Goal: Task Accomplishment & Management: Use online tool/utility

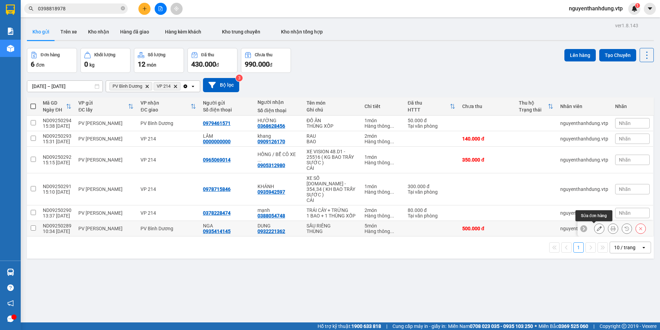
click at [596, 228] on icon at bounding box center [598, 228] width 5 height 5
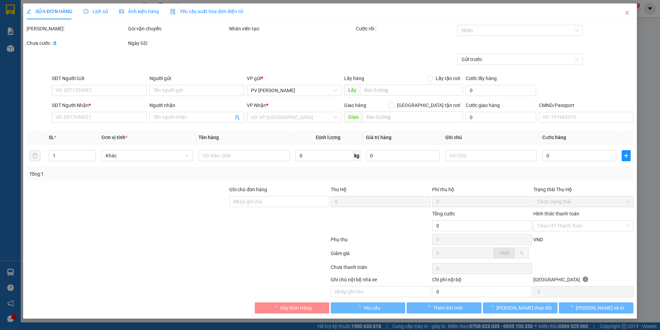
type input "0935414145"
type input "NGA"
type input "0932221362"
type input "DUNG"
type input "500.000"
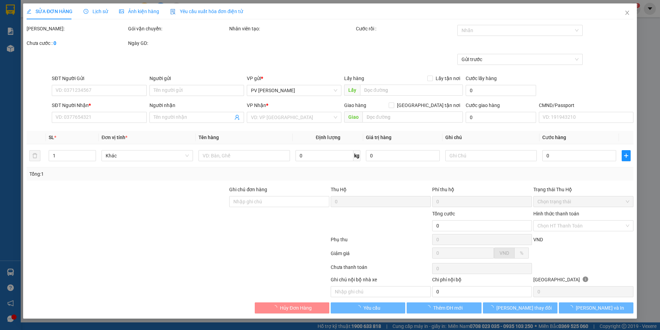
type input "500.000"
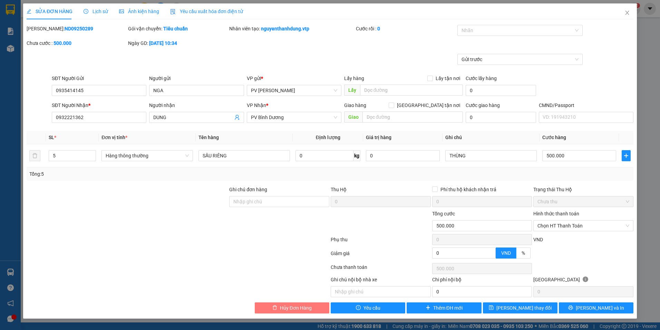
click at [304, 309] on span "Hủy Đơn Hàng" at bounding box center [296, 308] width 32 height 8
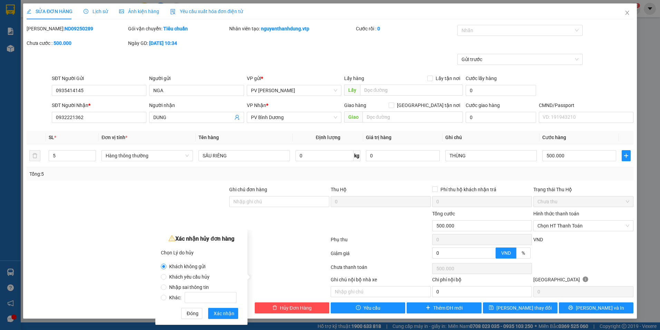
click at [167, 276] on span "Khách yêu cầu hủy" at bounding box center [189, 277] width 46 height 6
click at [166, 276] on input "Khách yêu cầu hủy" at bounding box center [164, 277] width 6 height 6
radio input "true"
radio input "false"
click at [224, 313] on span "Xác nhận" at bounding box center [224, 313] width 21 height 8
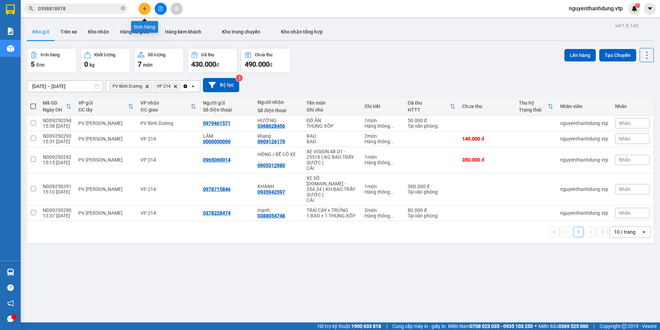
click at [141, 12] on button at bounding box center [144, 9] width 12 height 12
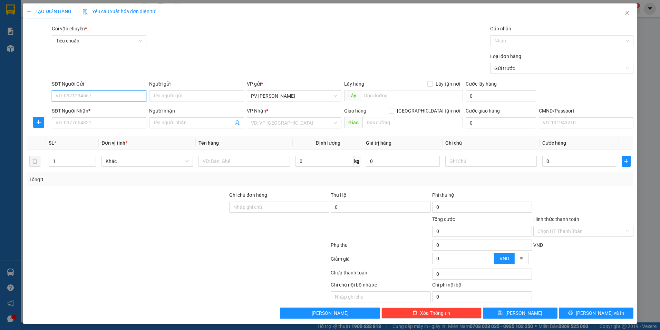
click at [98, 94] on input "SĐT Người Gửi" at bounding box center [99, 95] width 95 height 11
type input "0975637707"
click at [92, 110] on div "0975637707 - CJ1" at bounding box center [99, 110] width 86 height 8
type input "CJ1"
type input "0763981204"
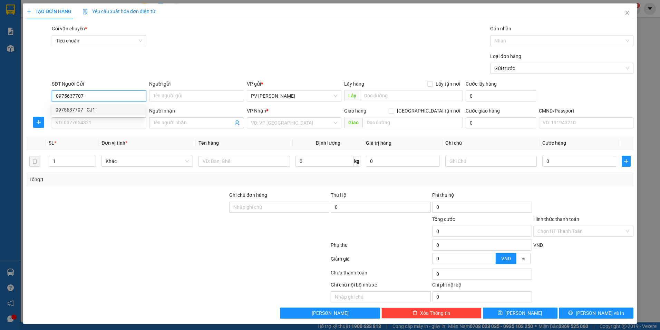
type input "SƯƠNG"
type input "0975637707"
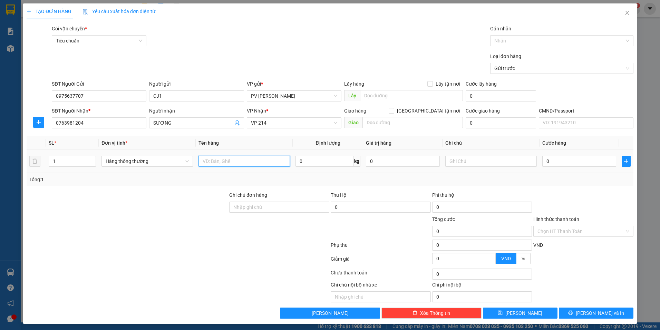
click at [266, 164] on input "text" at bounding box center [243, 161] width 91 height 11
type input "S"
type input "MÃU"
click at [455, 160] on input "text" at bounding box center [490, 161] width 91 height 11
type input "THÙNG XỐP"
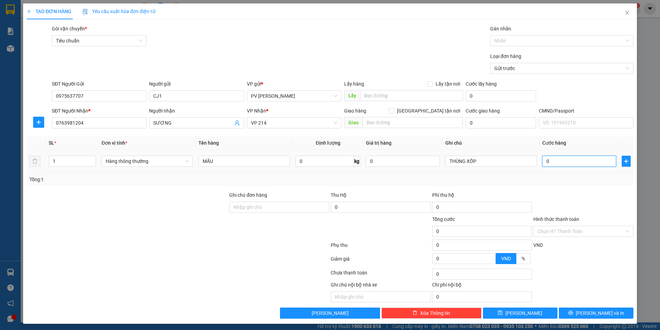
click at [552, 162] on input "0" at bounding box center [579, 161] width 74 height 11
type input "4"
type input "40"
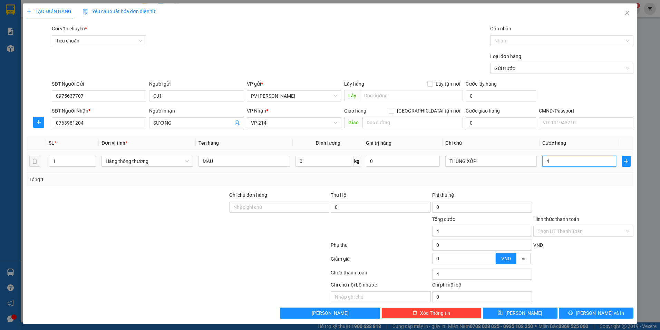
type input "40"
type input "400"
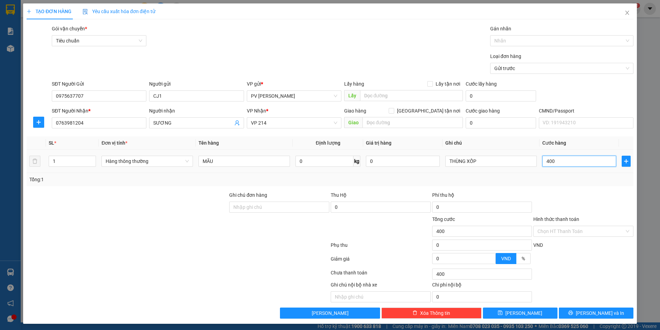
type input "4.000"
type input "40.000"
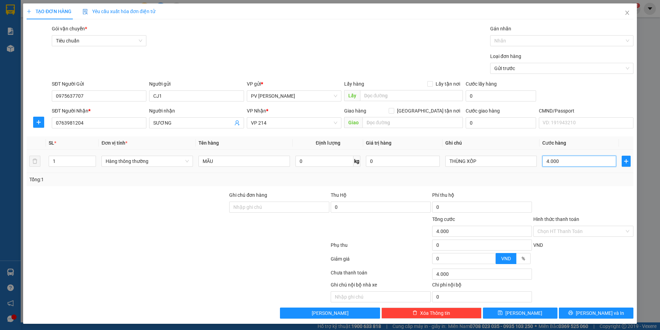
type input "40.000"
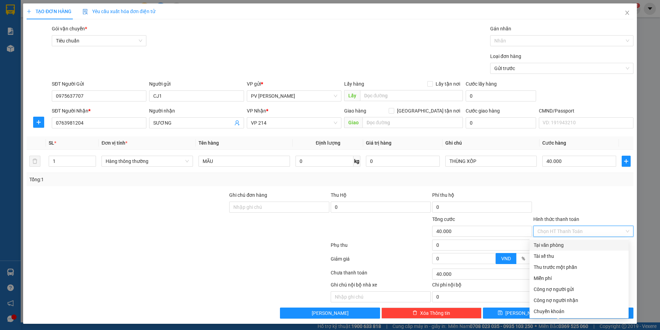
click at [575, 234] on input "Hình thức thanh toán" at bounding box center [580, 231] width 87 height 10
click at [574, 246] on div "Tại văn phòng" at bounding box center [578, 245] width 91 height 8
type input "0"
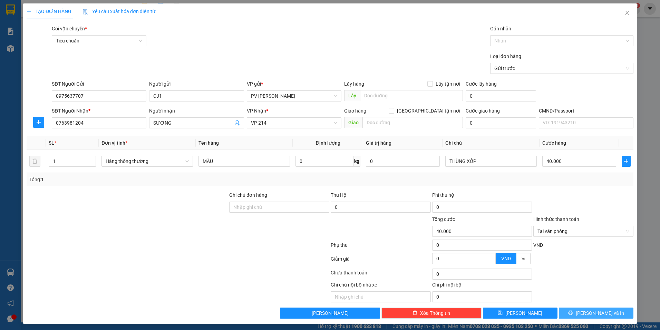
click at [590, 311] on span "[PERSON_NAME] và In" at bounding box center [599, 313] width 48 height 8
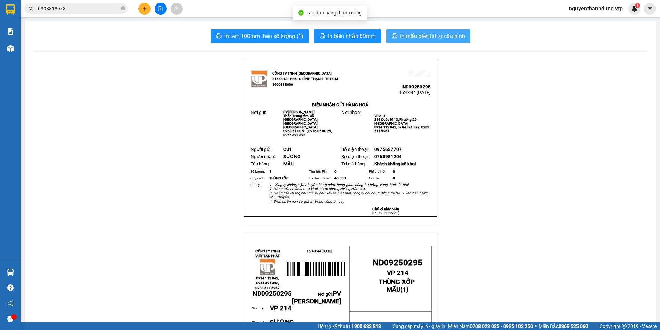
click at [446, 41] on button "In mẫu biên lai tự cấu hình" at bounding box center [428, 36] width 84 height 14
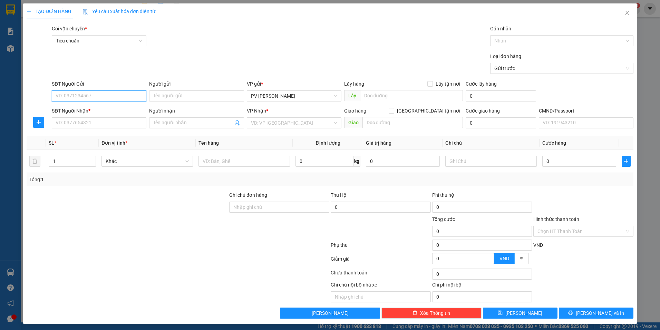
click at [133, 97] on input "SĐT Người Gửi" at bounding box center [99, 95] width 95 height 11
click at [85, 93] on input "SĐT Người Gửi" at bounding box center [99, 95] width 95 height 11
click at [122, 96] on input "0977710656" at bounding box center [99, 95] width 95 height 11
type input "0977710656"
click at [95, 123] on input "SĐT Người Nhận *" at bounding box center [99, 122] width 95 height 11
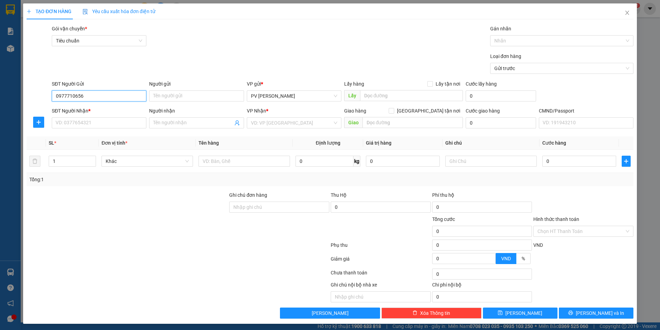
click at [106, 93] on input "0977710656" at bounding box center [99, 95] width 95 height 11
click at [92, 127] on input "SĐT Người Nhận *" at bounding box center [99, 122] width 95 height 11
type input "0348625991"
click at [178, 126] on input "Người nhận" at bounding box center [192, 123] width 79 height 8
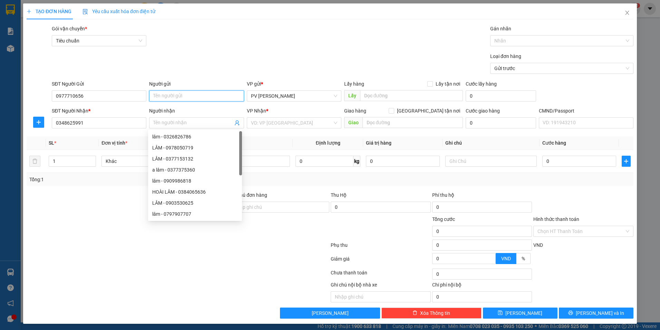
click at [191, 92] on input "Người gửi" at bounding box center [196, 95] width 95 height 11
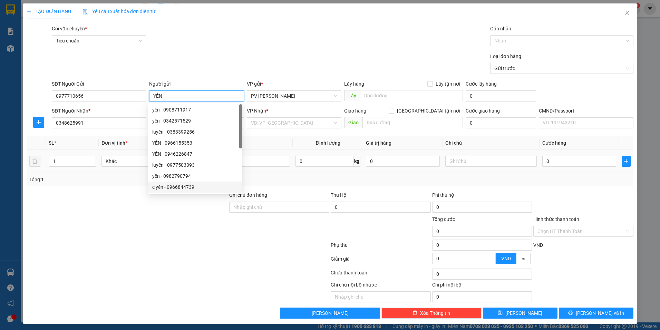
type input "YẾN"
click at [284, 175] on div "Tổng: 1" at bounding box center [330, 179] width 606 height 13
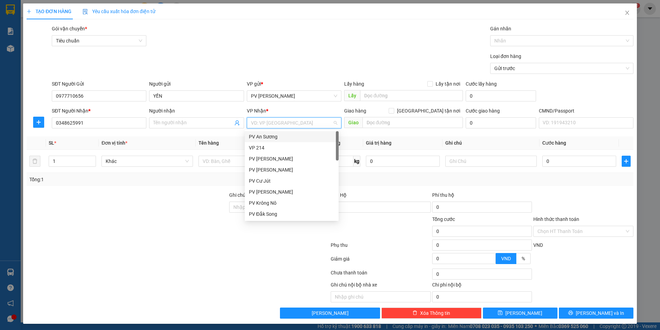
click at [287, 124] on input "search" at bounding box center [291, 123] width 81 height 10
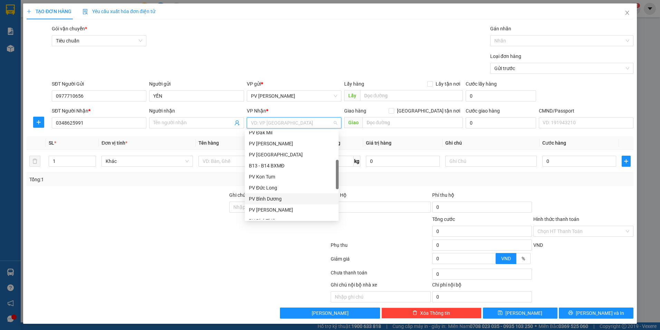
click at [274, 196] on div "PV Bình Dương" at bounding box center [292, 199] width 86 height 8
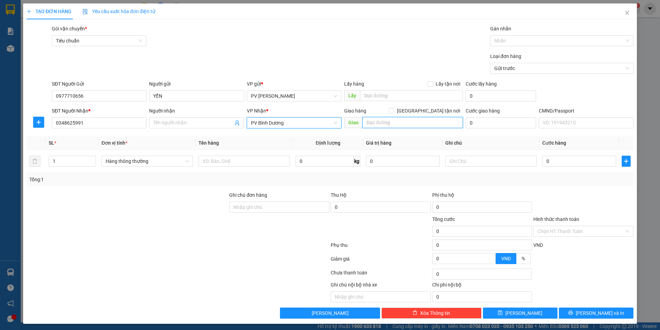
click at [391, 122] on input "text" at bounding box center [412, 122] width 101 height 11
type input "PHÚ GIÁO / SÁNG MAI ĐI"
drag, startPoint x: 71, startPoint y: 161, endPoint x: 31, endPoint y: 174, distance: 42.7
click at [31, 174] on div "SL * Đơn vị tính * Tên hàng Định lượng Giá trị hàng Ghi chú Cước hàng 1 Hàng th…" at bounding box center [330, 161] width 606 height 50
type input "4"
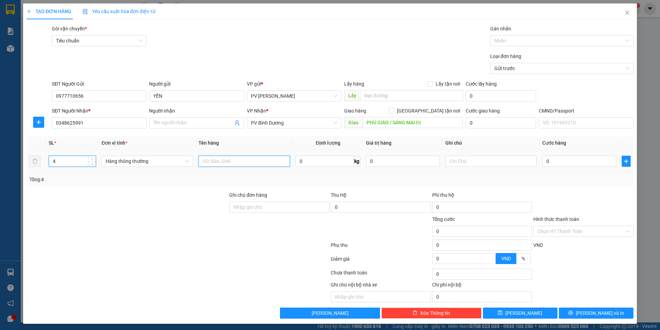
click at [217, 162] on input "text" at bounding box center [243, 161] width 91 height 11
type input "GẠO"
click at [466, 159] on input "text" at bounding box center [490, 161] width 91 height 11
type input "BAO"
click at [576, 161] on input "0" at bounding box center [579, 161] width 74 height 11
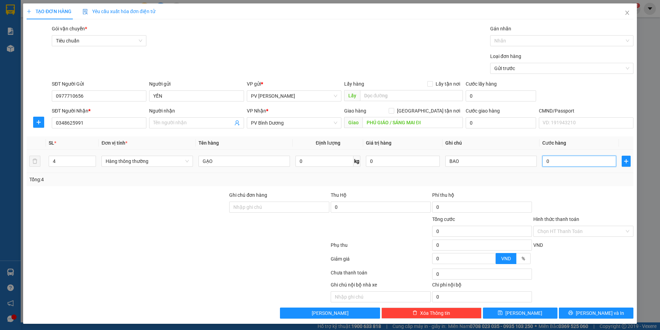
type input "3"
type input "30"
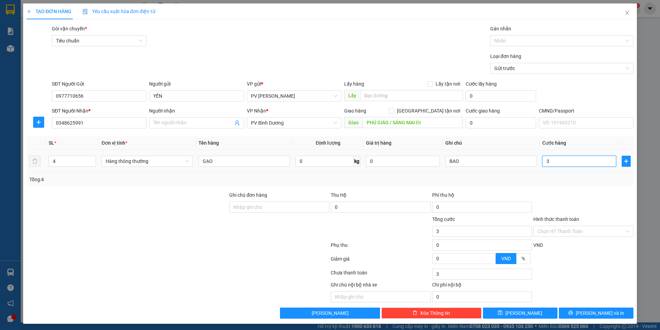
type input "30"
type input "300"
type input "3.000"
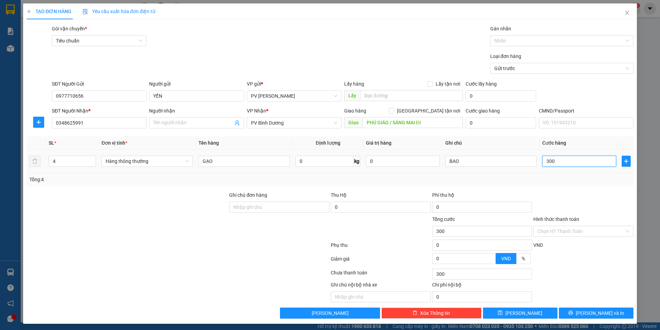
type input "3.000"
type input "30.000"
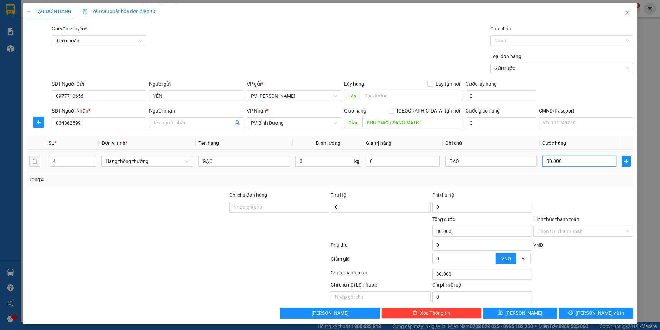
type input "300.000"
type input "30.000"
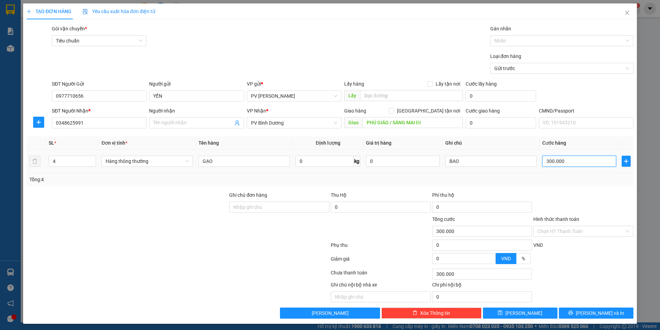
type input "30.000"
type input "3.000"
type input "30"
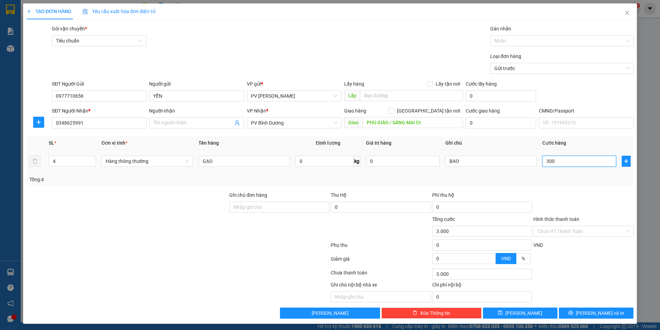
type input "30"
type input "3"
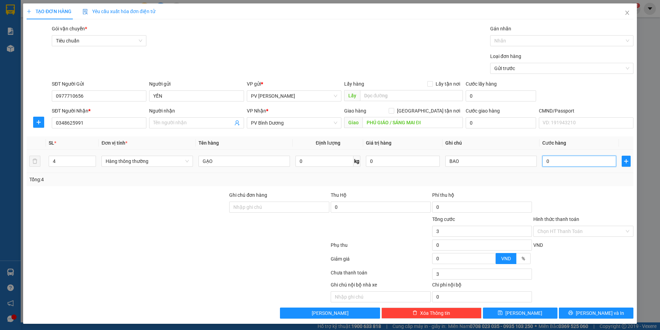
type input "0"
type input "10"
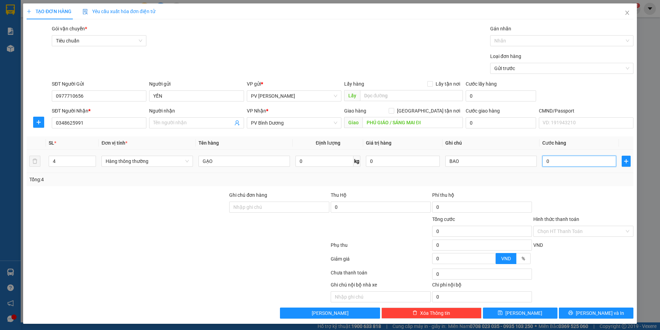
type input "10"
type input "150"
type input "1.500"
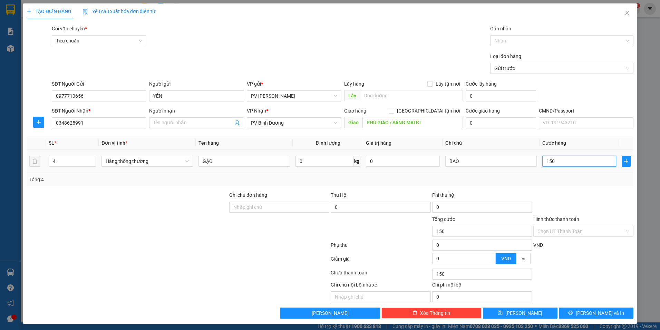
type input "1.500"
type input "15.000"
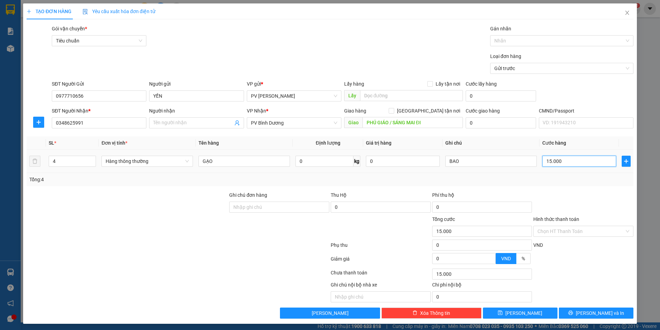
type input "150.000"
click at [572, 226] on input "Hình thức thanh toán" at bounding box center [580, 231] width 87 height 10
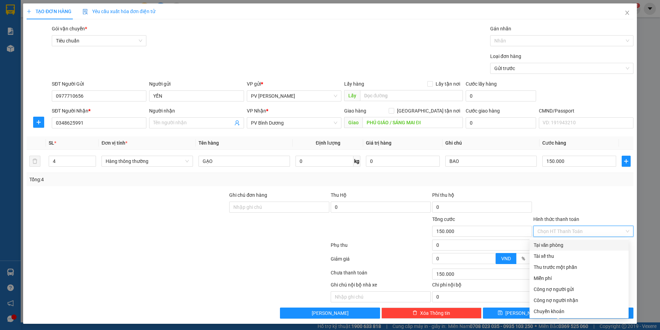
click at [555, 245] on div "Tại văn phòng" at bounding box center [578, 245] width 91 height 8
type input "0"
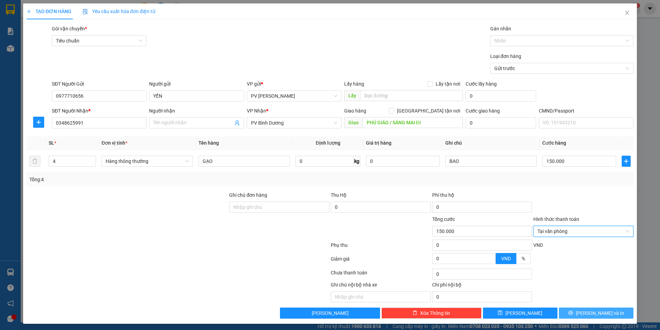
click at [575, 311] on button "[PERSON_NAME] và In" at bounding box center [595, 312] width 75 height 11
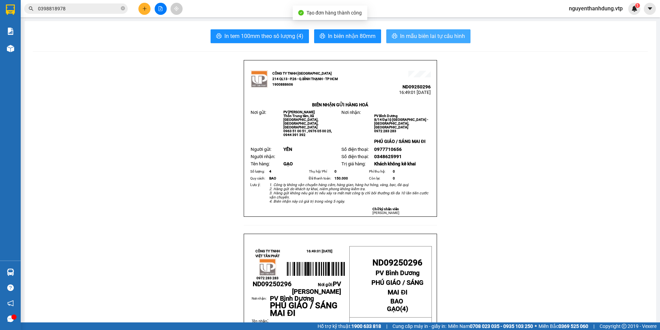
click at [411, 34] on span "In mẫu biên lai tự cấu hình" at bounding box center [432, 36] width 65 height 9
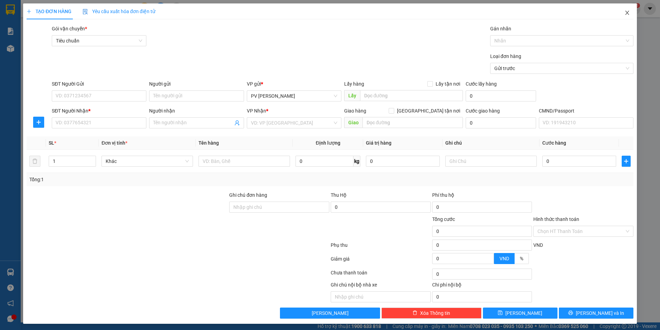
click at [624, 13] on icon "close" at bounding box center [627, 13] width 6 height 6
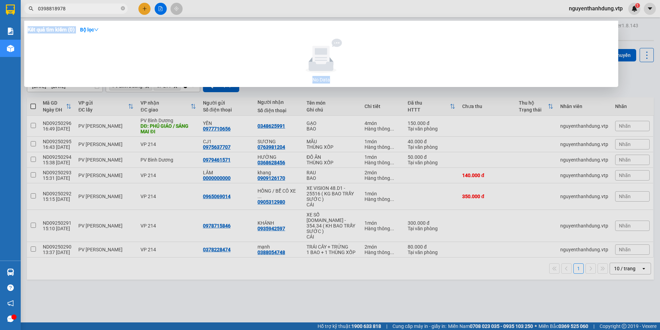
drag, startPoint x: 103, startPoint y: 4, endPoint x: 52, endPoint y: 16, distance: 51.9
click at [52, 15] on div "Kết quả tìm kiếm ( 0 ) Bộ lọc No Data 0398818978" at bounding box center [67, 9] width 135 height 12
click at [498, 284] on div at bounding box center [330, 165] width 660 height 330
drag, startPoint x: 71, startPoint y: 10, endPoint x: -1, endPoint y: 30, distance: 75.6
click at [0, 30] on html "Kết quả tìm kiếm ( 0 ) Bộ lọc No Data 0398818978 nguyenthanhdung.vtp 1 Báo cáo …" at bounding box center [330, 165] width 660 height 330
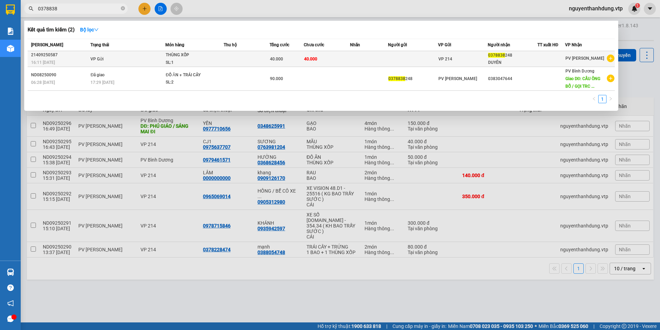
type input "0378838"
click at [337, 60] on td "40.000" at bounding box center [327, 59] width 46 height 16
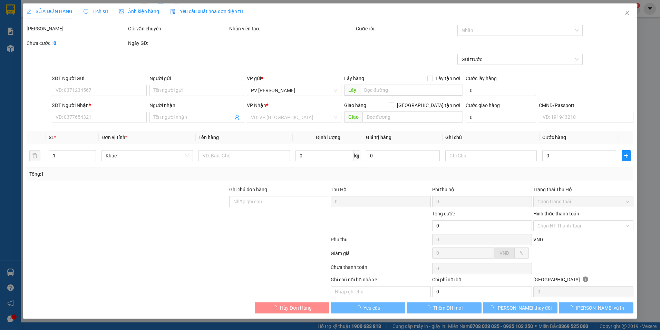
type input "0378838248"
type input "DUYÊN"
type input "40.000"
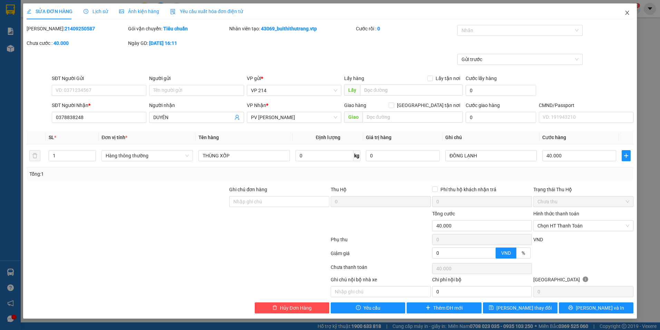
click at [628, 12] on icon "close" at bounding box center [627, 13] width 6 height 6
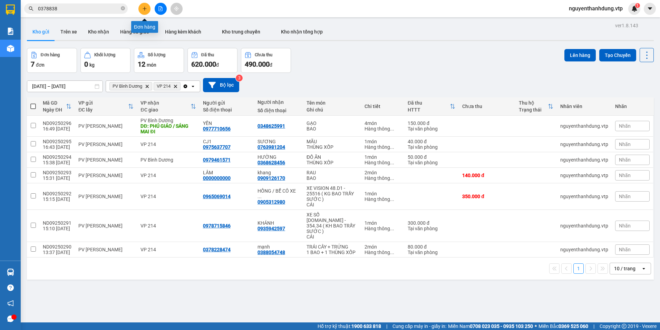
click at [143, 9] on icon "plus" at bounding box center [144, 8] width 4 height 0
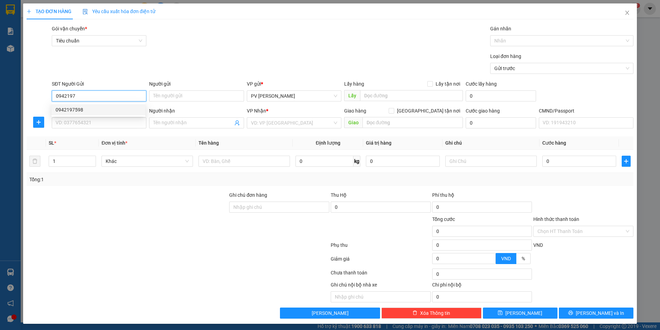
click at [88, 113] on div "0942197598" at bounding box center [99, 110] width 86 height 8
type input "0942197598"
type input "0906041914"
type input "diễm trang"
type input "0942197598"
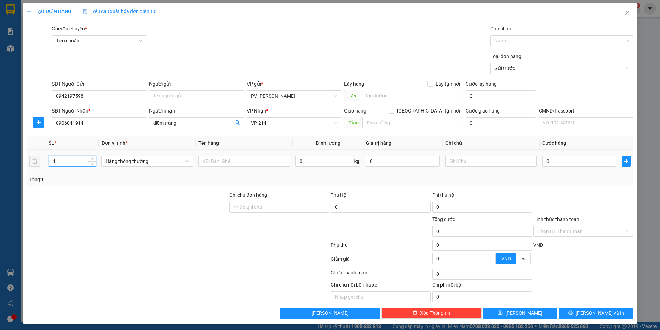
drag, startPoint x: 68, startPoint y: 162, endPoint x: 29, endPoint y: 177, distance: 41.3
click at [29, 177] on div "SL * Đơn vị tính * Tên hàng Định lượng Giá trị hàng Ghi chú Cước hàng 1 Hàng th…" at bounding box center [330, 161] width 606 height 50
type input "2"
click at [228, 161] on input "text" at bounding box center [243, 161] width 91 height 11
type input "T"
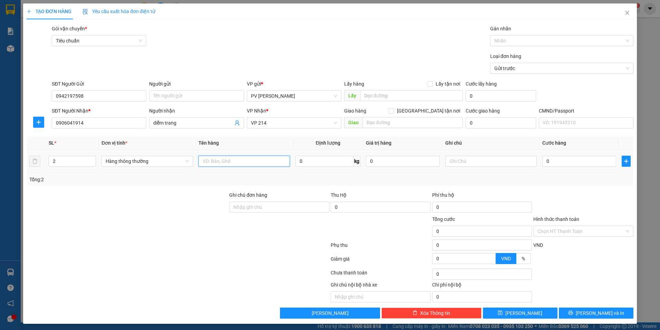
type input "D"
type input "ĐỒ ĂN"
click at [489, 163] on input "text" at bounding box center [490, 161] width 91 height 11
type input "THÙNG XỐP"
click at [575, 161] on input "0" at bounding box center [579, 161] width 74 height 11
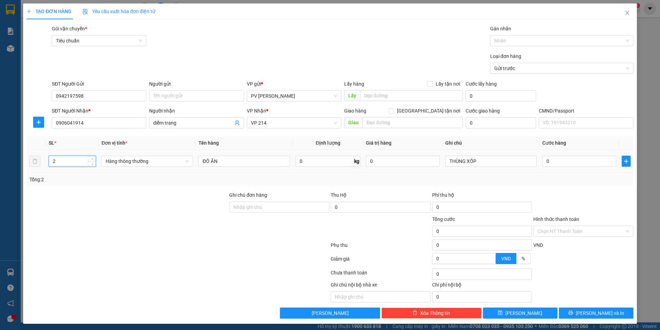
drag, startPoint x: 57, startPoint y: 162, endPoint x: 38, endPoint y: 168, distance: 19.8
click at [38, 168] on tr "2 Hàng thông thường ĐỒ ĂN 0 kg 0 THÙNG XỐP 0" at bounding box center [330, 161] width 606 height 23
type input "1"
click at [549, 161] on input "0" at bounding box center [579, 161] width 74 height 11
type input "5"
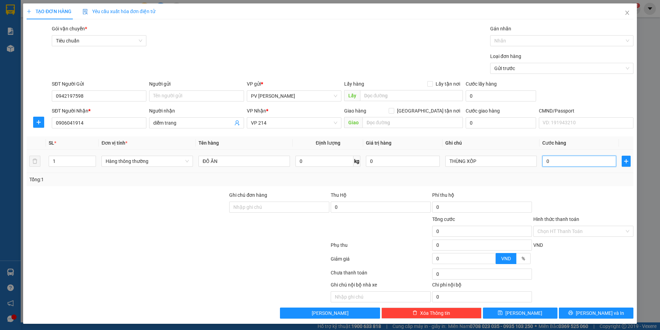
type input "5"
type input "50"
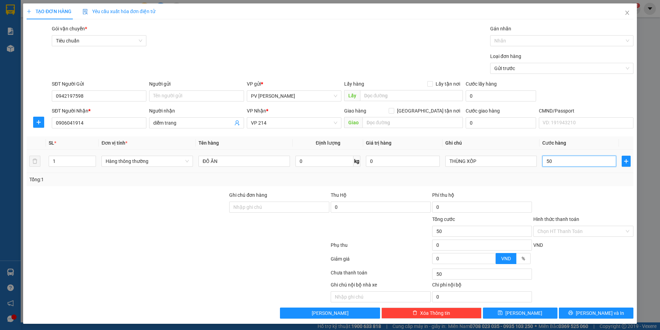
type input "500"
type input "5.000"
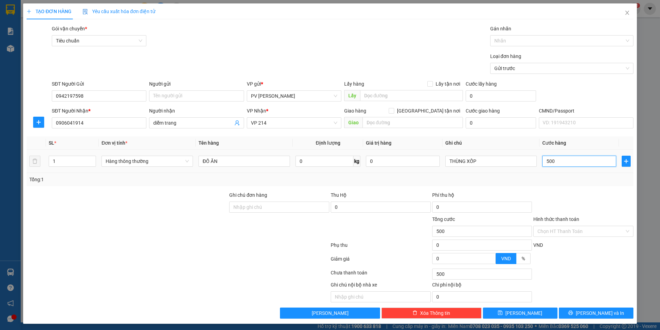
type input "5.000"
type input "50.000"
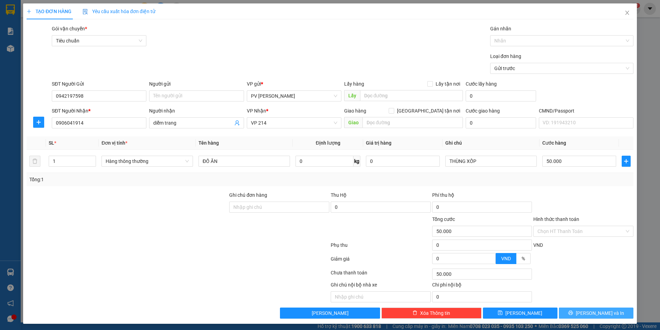
click at [592, 316] on span "[PERSON_NAME] và In" at bounding box center [599, 313] width 48 height 8
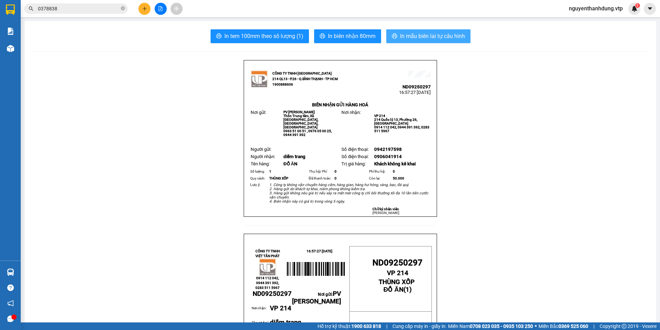
click at [448, 34] on span "In mẫu biên lai tự cấu hình" at bounding box center [432, 36] width 65 height 9
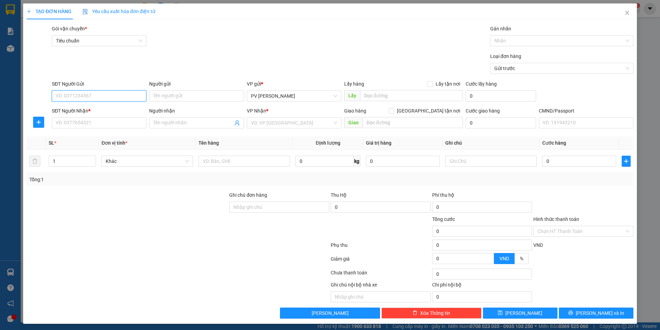
click at [126, 96] on input "SĐT Người Gửi" at bounding box center [99, 95] width 95 height 11
type input "0822345654"
click at [186, 93] on input "Người gửi" at bounding box center [196, 95] width 95 height 11
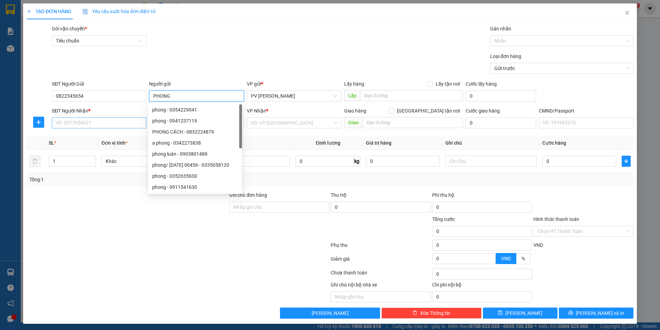
type input "PHONG"
click at [76, 125] on input "SĐT Người Nhận *" at bounding box center [99, 122] width 95 height 11
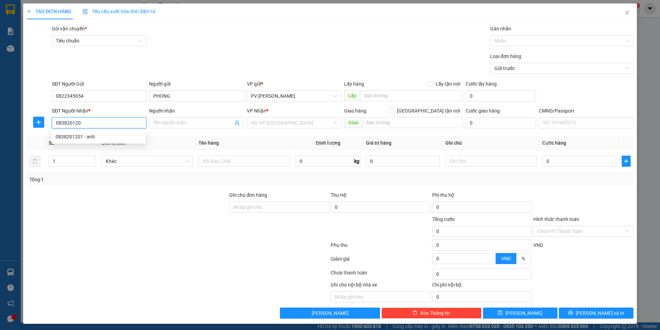
type input "0838201201"
click at [92, 135] on div "0838201201 - anh" at bounding box center [99, 137] width 86 height 8
type input "anh"
type input "0838201201"
drag, startPoint x: 55, startPoint y: 160, endPoint x: 27, endPoint y: 171, distance: 29.6
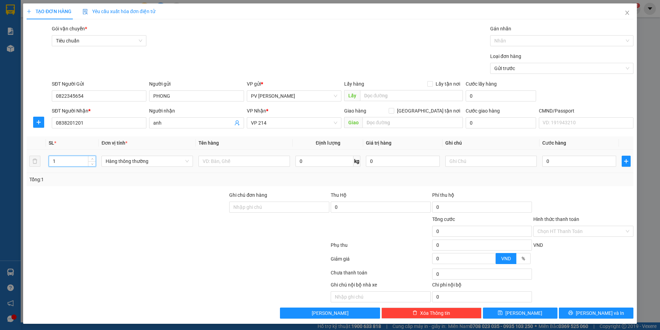
click at [27, 171] on tr "1 Hàng thông thường 0 kg 0 0" at bounding box center [330, 161] width 606 height 23
type input "2"
click at [225, 166] on input "text" at bounding box center [243, 161] width 91 height 11
type input "D"
type input "ĐỒ ĂN"
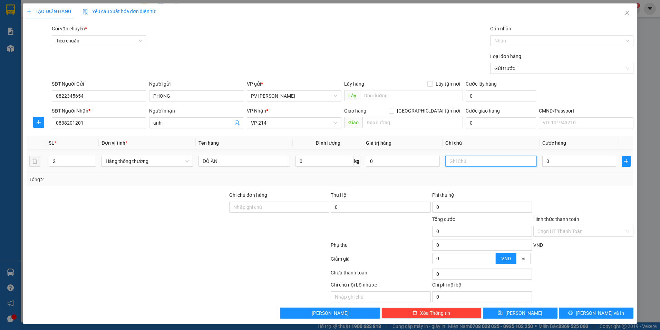
click at [480, 165] on input "text" at bounding box center [490, 161] width 91 height 11
type input "1 THÙNG XỐP + 1 BAO"
click at [575, 160] on input "0" at bounding box center [579, 161] width 74 height 11
type input "9"
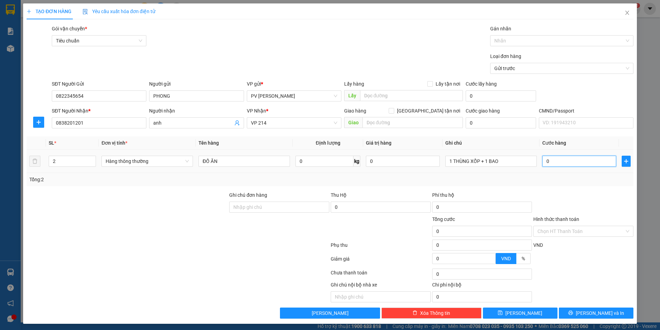
type input "9"
type input "90"
type input "900"
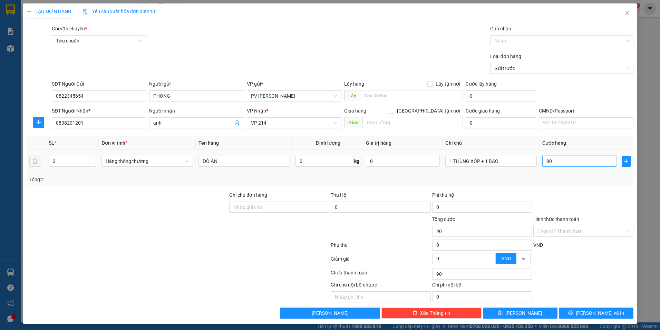
type input "900"
type input "9.000"
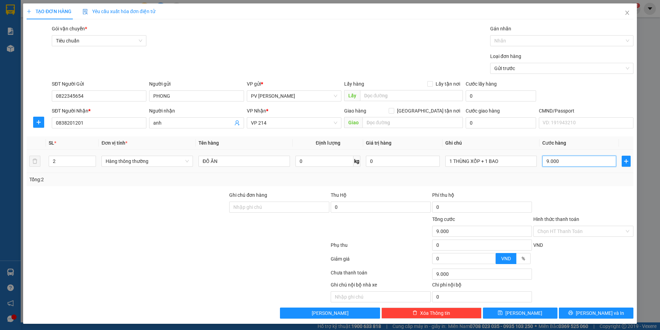
type input "90.000"
click at [573, 310] on icon "printer" at bounding box center [570, 312] width 5 height 5
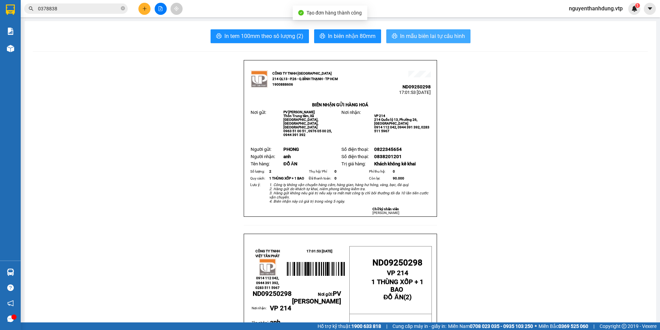
click at [400, 30] on button "In mẫu biên lai tự cấu hình" at bounding box center [428, 36] width 84 height 14
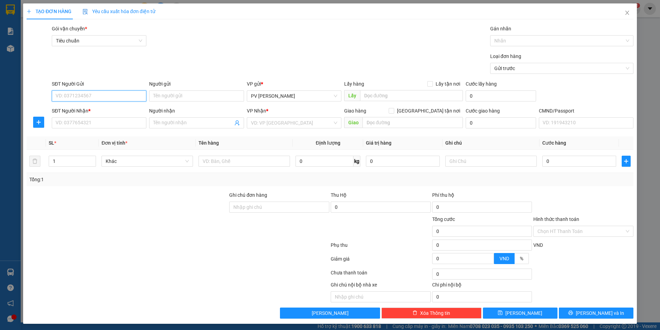
click at [116, 96] on input "SĐT Người Gửi" at bounding box center [99, 95] width 95 height 11
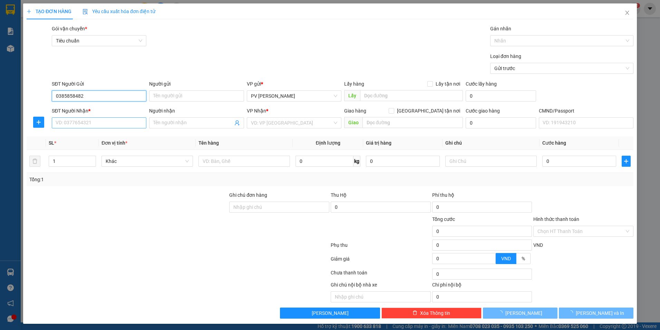
type input "0385858482"
click at [95, 124] on input "SĐT Người Nhận *" at bounding box center [99, 122] width 95 height 11
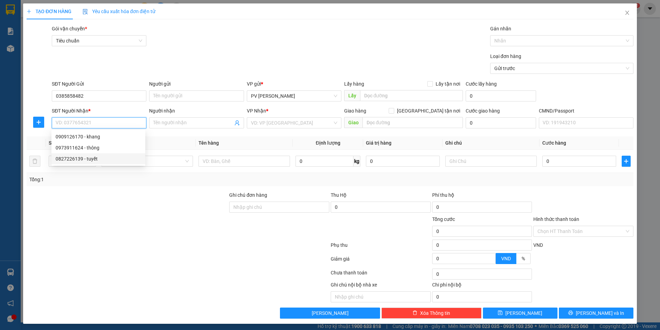
click at [96, 157] on div "0827226139 - tuyết" at bounding box center [99, 159] width 86 height 8
type input "0827226139"
type input "tuyết"
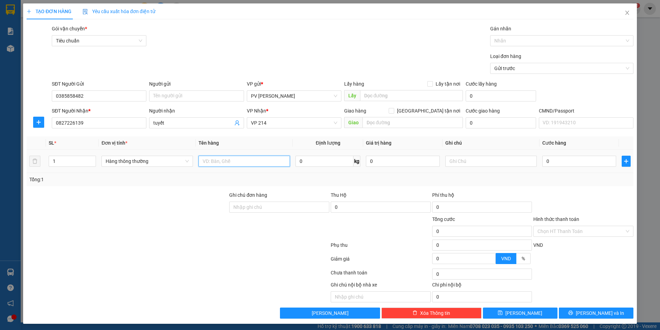
click at [218, 165] on input "text" at bounding box center [243, 161] width 91 height 11
type input "RAU"
click at [477, 158] on input "text" at bounding box center [490, 161] width 91 height 11
type input "BAO"
click at [551, 160] on input "0" at bounding box center [579, 161] width 74 height 11
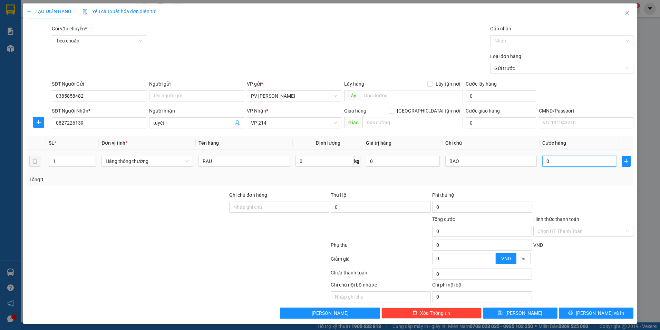
type input "7"
type input "70"
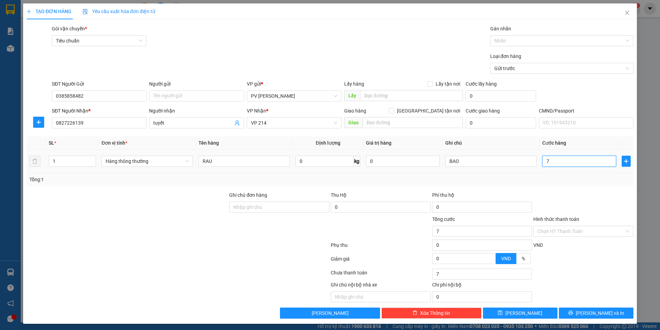
type input "70"
type input "700"
type input "7.000"
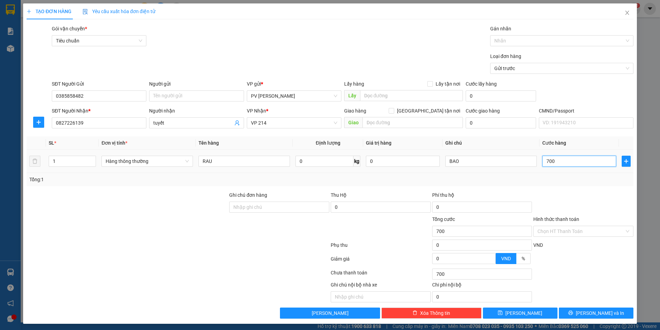
type input "7.000"
type input "70.000"
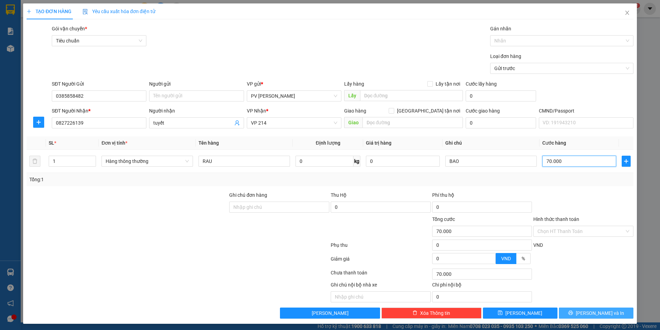
type input "70.000"
click at [573, 311] on button "[PERSON_NAME] và In" at bounding box center [595, 312] width 75 height 11
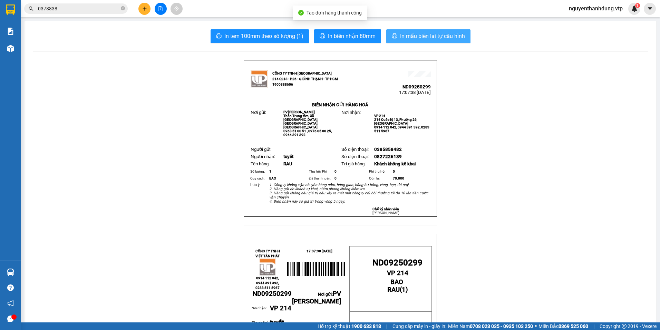
click at [428, 31] on button "In mẫu biên lai tự cấu hình" at bounding box center [428, 36] width 84 height 14
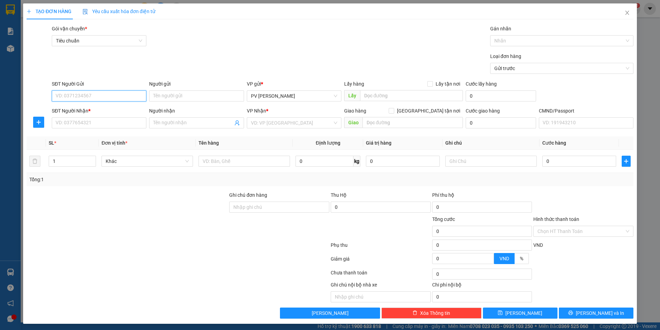
click at [112, 95] on input "SĐT Người Gửi" at bounding box center [99, 95] width 95 height 11
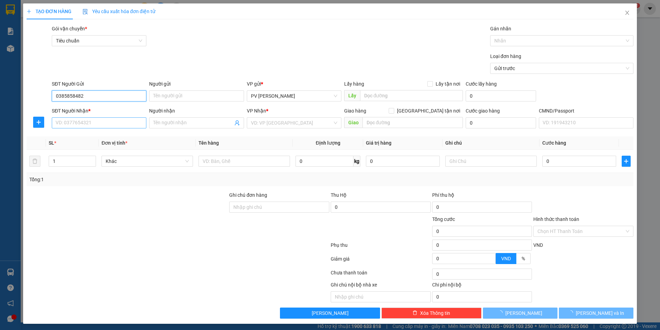
type input "0385858482"
click at [103, 123] on input "SĐT Người Nhận *" at bounding box center [99, 122] width 95 height 11
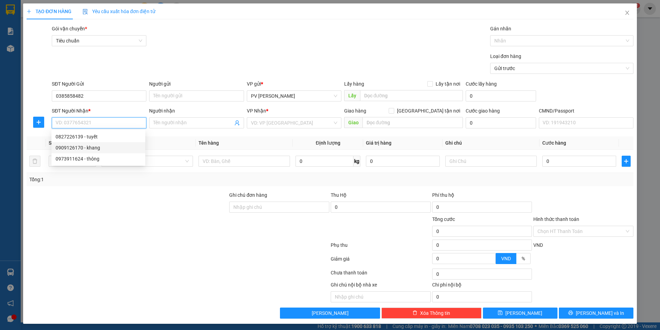
click at [111, 150] on div "0909126170 - khang" at bounding box center [99, 148] width 86 height 8
type input "0909126170"
type input "khang"
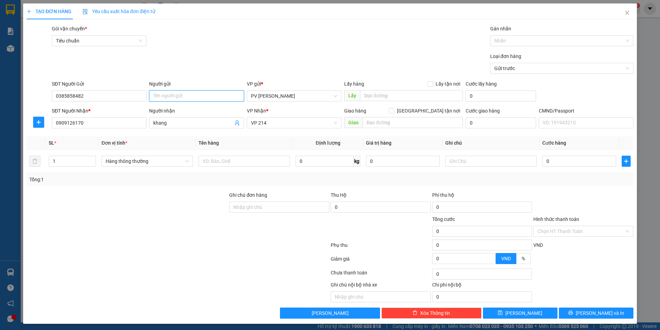
click at [206, 100] on input "Người gửi" at bounding box center [196, 95] width 95 height 11
type input "LỨA"
click at [314, 251] on div at bounding box center [178, 246] width 304 height 14
click at [245, 159] on input "text" at bounding box center [243, 161] width 91 height 11
type input "RAU"
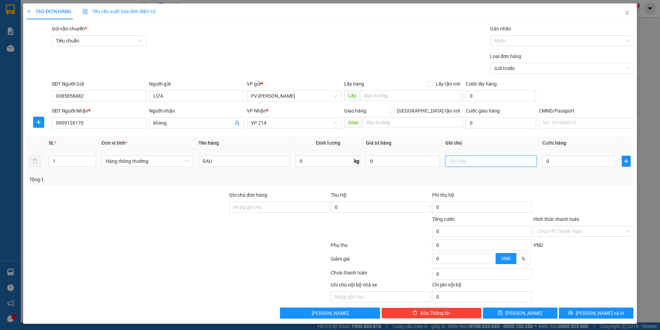
click at [458, 162] on input "text" at bounding box center [490, 161] width 91 height 11
type input "BAO"
click at [551, 164] on input "0" at bounding box center [579, 161] width 74 height 11
type input "7"
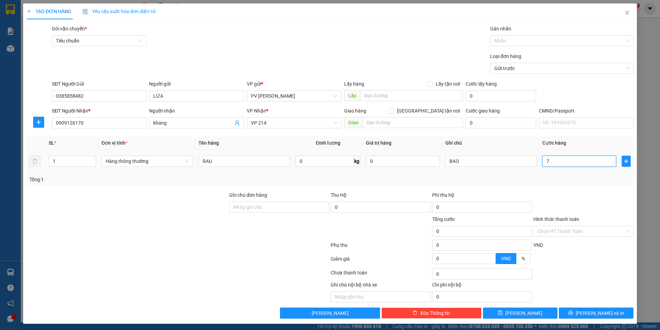
type input "7"
type input "70"
type input "700"
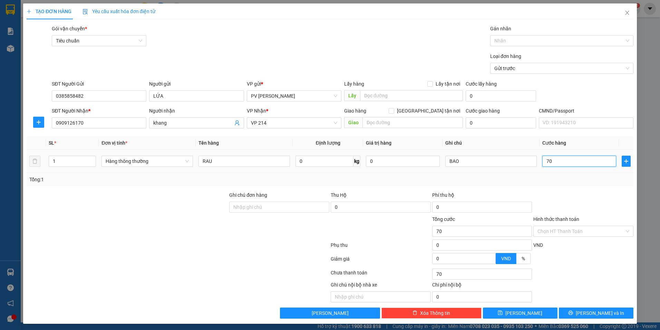
type input "700"
type input "7.000"
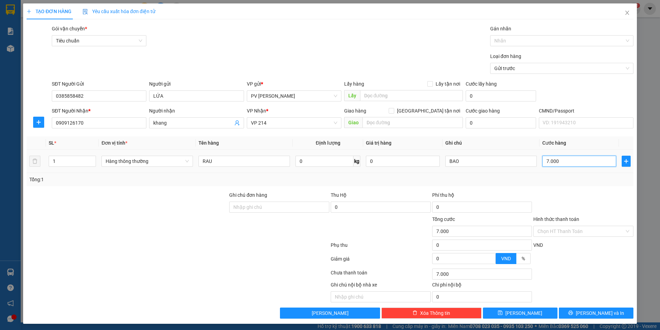
type input "70.000"
click at [573, 316] on span "printer" at bounding box center [570, 313] width 5 height 6
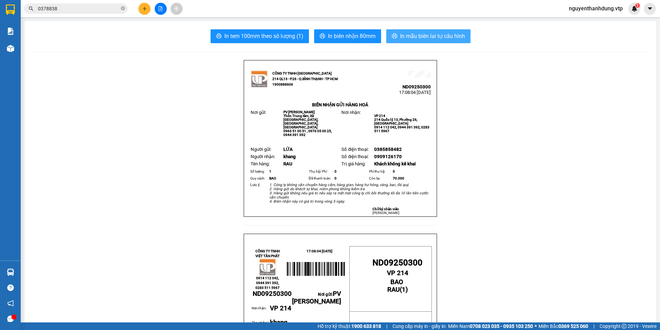
click at [395, 30] on button "In mẫu biên lai tự cấu hình" at bounding box center [428, 36] width 84 height 14
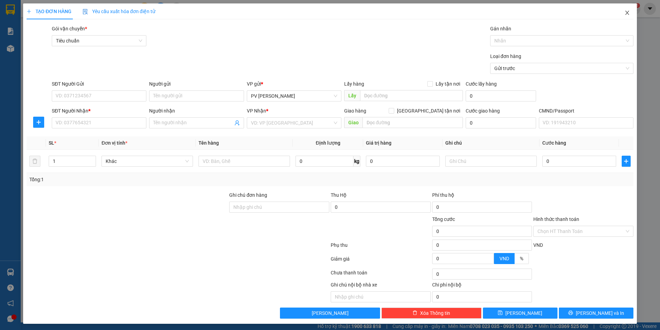
click at [624, 11] on icon "close" at bounding box center [627, 13] width 6 height 6
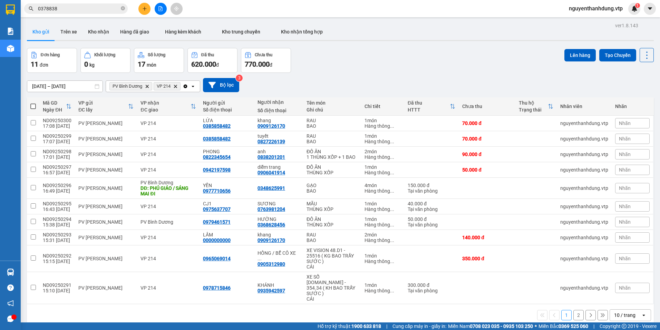
click at [641, 320] on div "open" at bounding box center [646, 314] width 10 height 11
click at [624, 299] on span "100 / trang" at bounding box center [622, 299] width 25 height 7
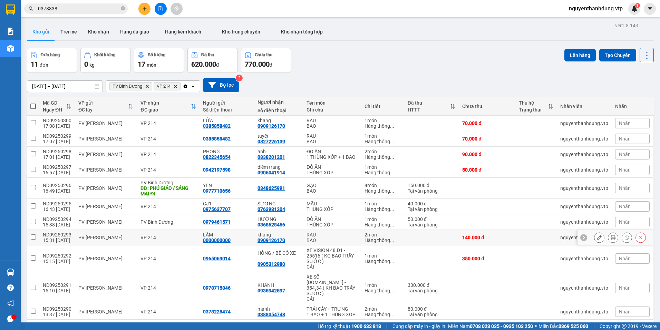
scroll to position [32, 0]
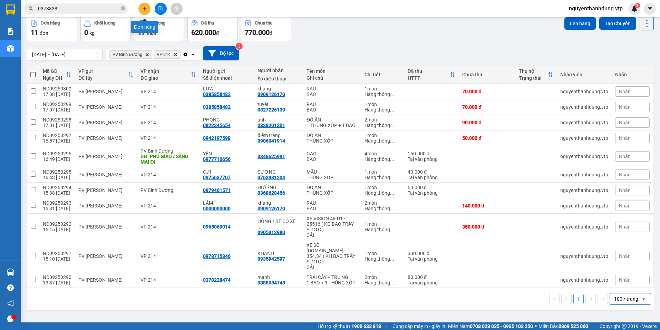
click at [144, 8] on icon "plus" at bounding box center [144, 8] width 5 height 5
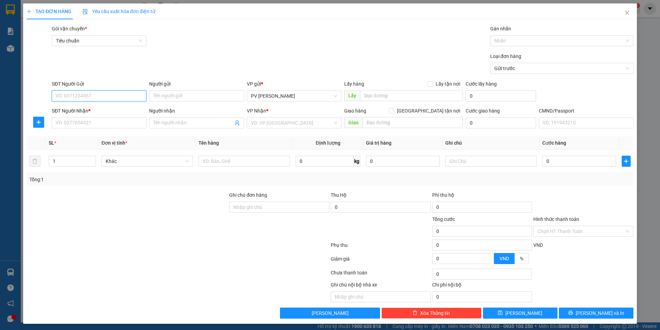
click at [88, 96] on input "SĐT Người Gửi" at bounding box center [99, 95] width 95 height 11
type input "0368402421"
click at [87, 111] on div "0368402421" at bounding box center [99, 110] width 86 height 8
type input "0352907258"
type input "phong"
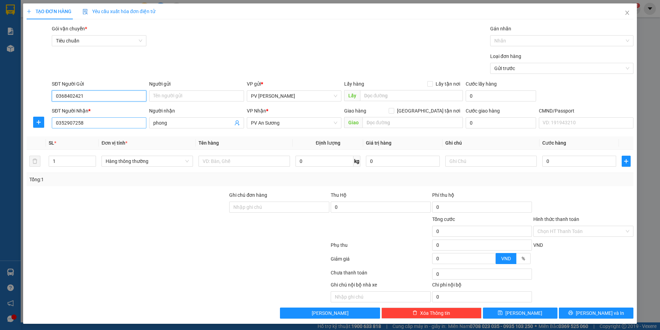
type input "0368402421"
drag, startPoint x: 91, startPoint y: 122, endPoint x: 22, endPoint y: 126, distance: 69.4
click at [22, 126] on div "TẠO ĐƠN HÀNG Yêu cầu xuất hóa đơn điện tử Transit Pickup Surcharge Ids Transit …" at bounding box center [330, 165] width 660 height 330
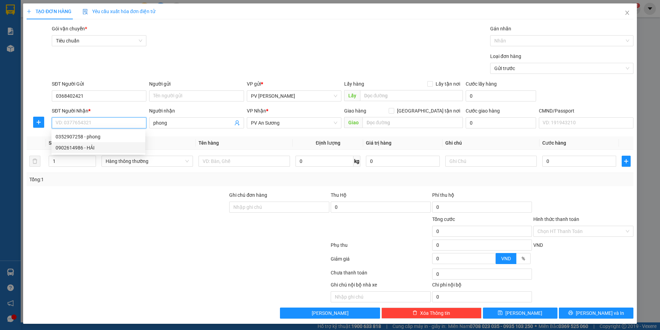
click at [93, 147] on div "0902614986 - HẢI" at bounding box center [99, 148] width 86 height 8
type input "0902614986"
type input "HẢI"
type input "0902614986"
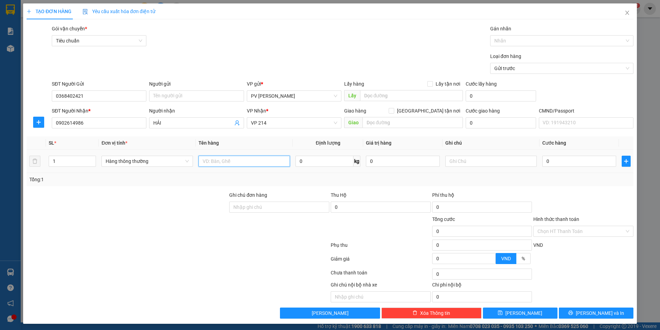
click at [235, 162] on input "text" at bounding box center [243, 161] width 91 height 11
type input "S"
type input "D"
type input "ĐỒ ĂN"
click at [473, 156] on input "text" at bounding box center [490, 161] width 91 height 11
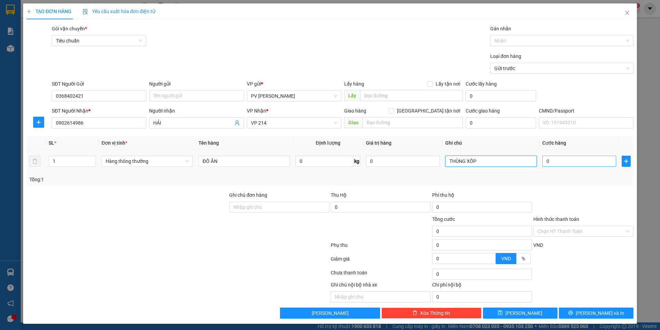
type input "THÙNG XỐP"
click at [547, 161] on input "0" at bounding box center [579, 161] width 74 height 11
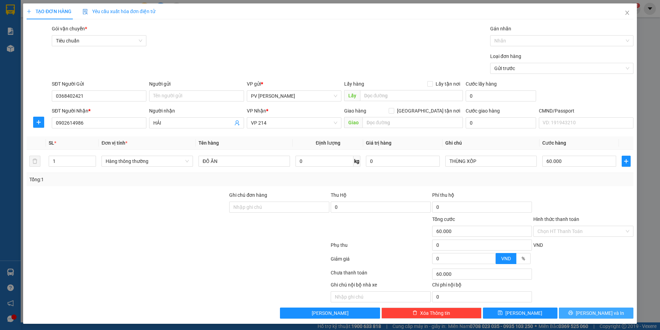
click at [586, 315] on span "[PERSON_NAME] và In" at bounding box center [599, 313] width 48 height 8
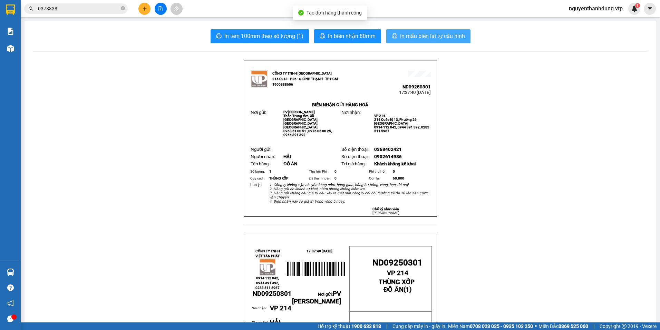
click at [459, 39] on span "In mẫu biên lai tự cấu hình" at bounding box center [432, 36] width 65 height 9
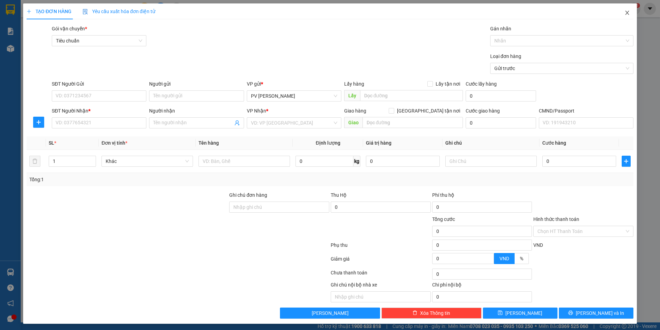
click at [617, 13] on span "Close" at bounding box center [626, 12] width 19 height 19
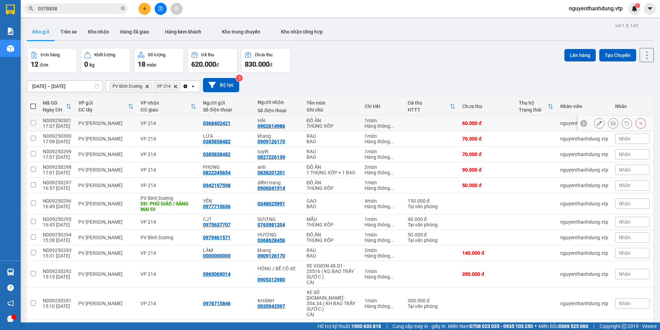
click at [299, 123] on div "HẢI 0902614986" at bounding box center [278, 123] width 42 height 11
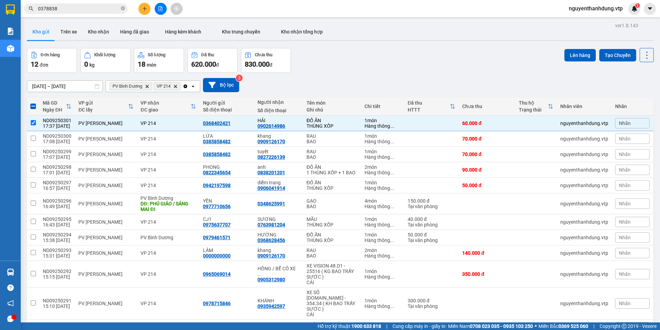
click at [33, 106] on span at bounding box center [33, 106] width 6 height 6
click at [33, 103] on input "checkbox" at bounding box center [33, 103] width 0 height 0
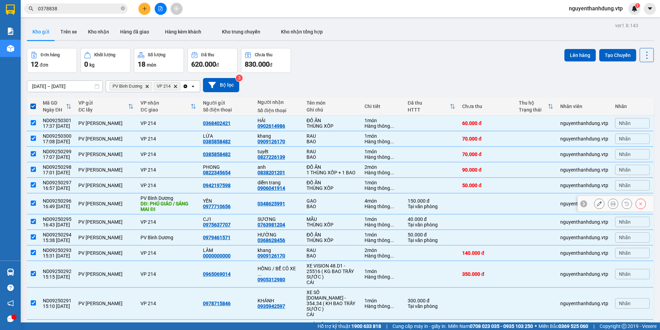
click at [33, 206] on input "checkbox" at bounding box center [33, 202] width 5 height 5
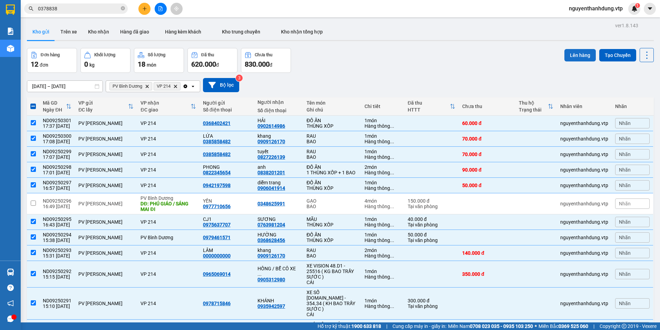
click at [575, 53] on button "Lên hàng" at bounding box center [579, 55] width 31 height 12
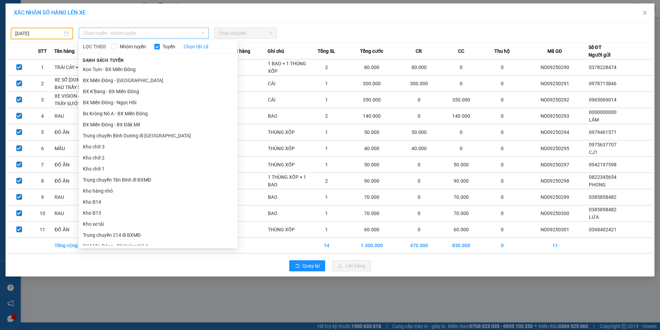
click at [139, 34] on span "Chọn tuyến - nhóm tuyến" at bounding box center [144, 33] width 122 height 10
click at [46, 36] on input "[DATE]" at bounding box center [38, 34] width 47 height 8
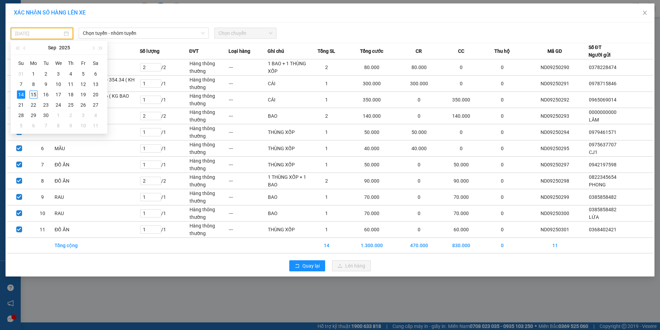
click at [34, 95] on div "15" at bounding box center [33, 94] width 8 height 8
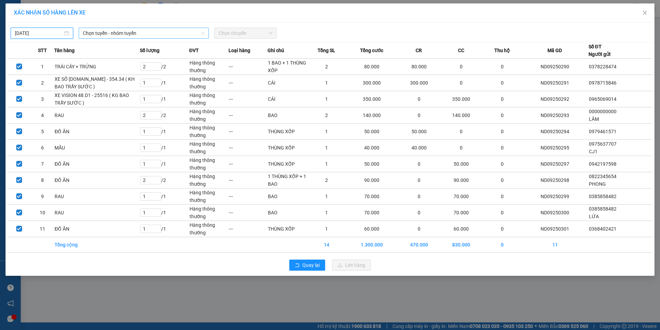
click at [136, 34] on span "Chọn tuyến - nhóm tuyến" at bounding box center [144, 33] width 122 height 10
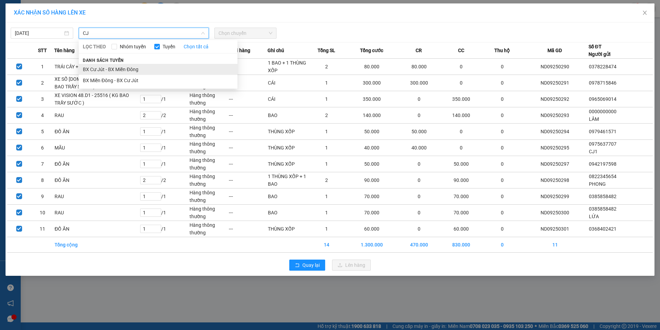
click at [133, 66] on li "BX Cư Jút - BX Miền Đông" at bounding box center [158, 69] width 159 height 11
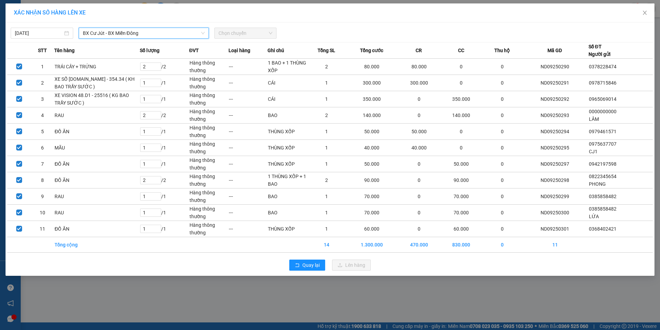
click at [229, 32] on span "Chọn chuyến" at bounding box center [245, 33] width 54 height 10
click at [255, 58] on div "20:30 - 50H-808.27" at bounding box center [245, 58] width 54 height 8
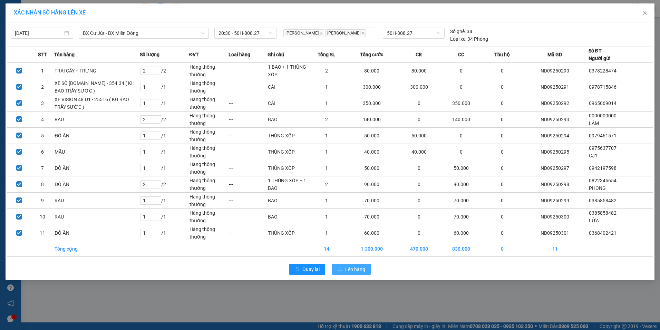
click at [347, 273] on span "Lên hàng" at bounding box center [355, 269] width 20 height 8
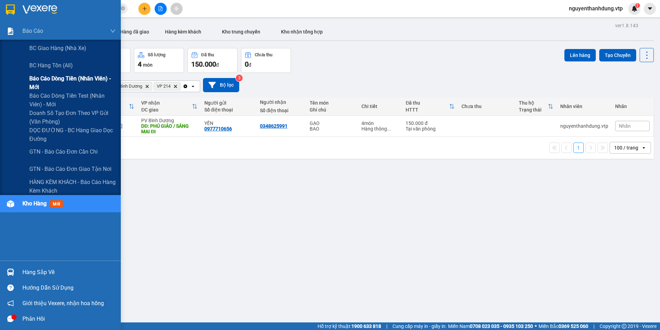
click at [83, 83] on span "Báo cáo dòng tiền (nhân viên) - mới" at bounding box center [72, 82] width 86 height 17
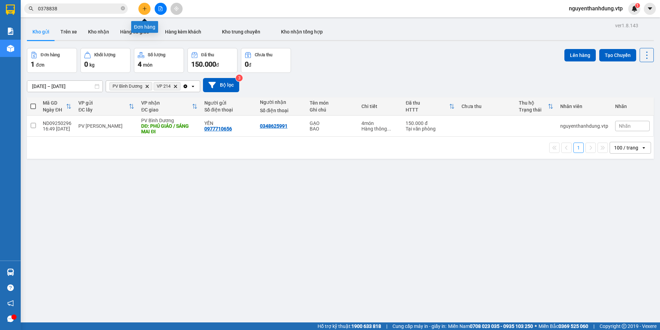
click at [146, 11] on button at bounding box center [144, 9] width 12 height 12
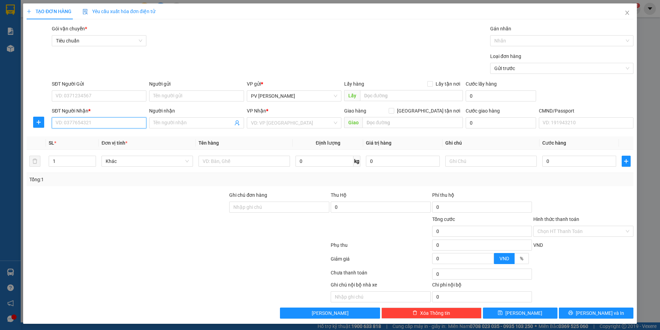
click at [77, 122] on input "SĐT Người Nhận *" at bounding box center [99, 122] width 95 height 11
click at [111, 100] on input "SĐT Người Gửi" at bounding box center [99, 95] width 95 height 11
click at [115, 98] on input "SĐT Người Gửi" at bounding box center [99, 95] width 95 height 11
click at [102, 120] on input "0936368189" at bounding box center [99, 122] width 95 height 11
click at [79, 96] on input "SĐT Người Gửi" at bounding box center [99, 95] width 95 height 11
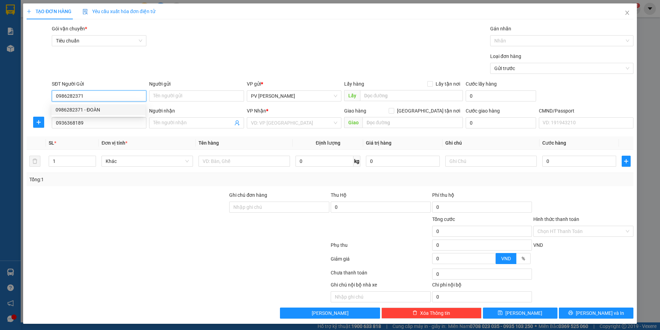
click at [99, 110] on div "0986282371 - ĐOÀN" at bounding box center [99, 110] width 86 height 8
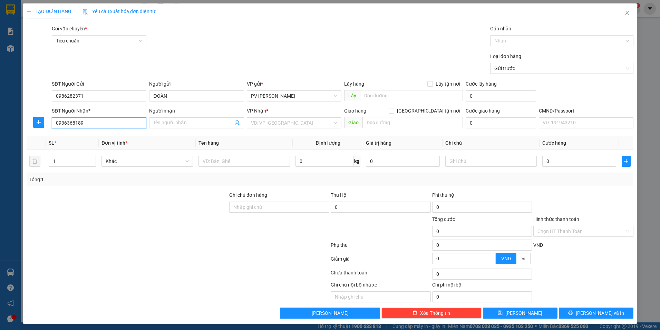
click at [119, 122] on input "0936368189" at bounding box center [99, 122] width 95 height 11
click at [214, 123] on input "Người nhận" at bounding box center [192, 123] width 79 height 8
click at [87, 121] on input "0936368189" at bounding box center [99, 122] width 95 height 11
click at [86, 135] on div "0936176870 - tạo" at bounding box center [99, 137] width 86 height 8
click at [204, 158] on input "text" at bounding box center [243, 161] width 91 height 11
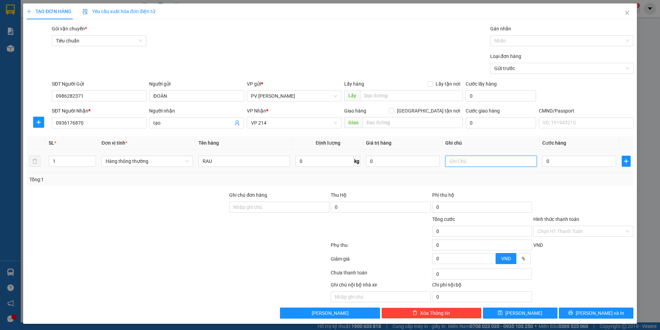
click at [505, 161] on input "text" at bounding box center [490, 161] width 91 height 11
click at [590, 167] on div "0" at bounding box center [579, 161] width 74 height 14
click at [592, 160] on input "0" at bounding box center [579, 161] width 74 height 11
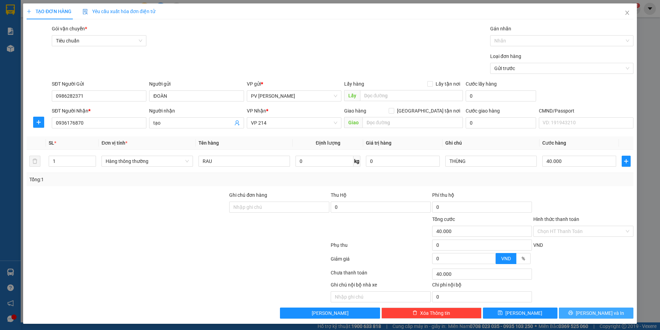
click at [577, 309] on button "[PERSON_NAME] và In" at bounding box center [595, 312] width 75 height 11
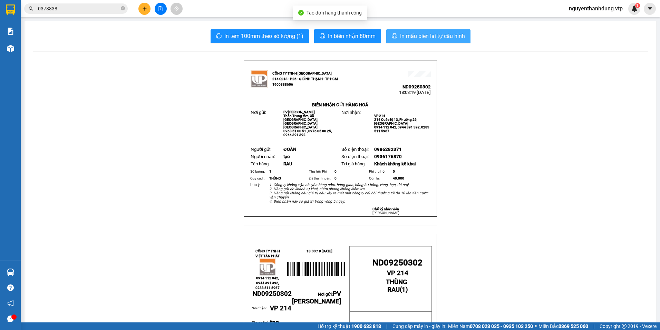
click at [429, 39] on span "In mẫu biên lai tự cấu hình" at bounding box center [432, 36] width 65 height 9
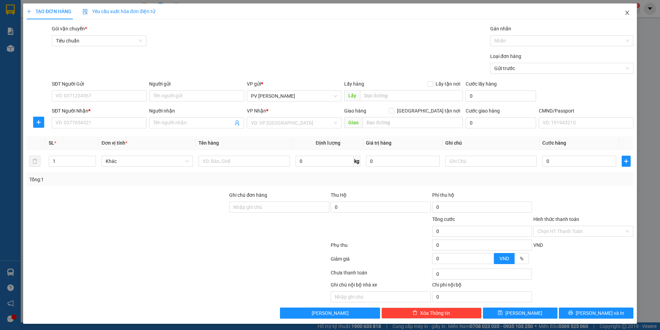
click at [620, 17] on span "Close" at bounding box center [626, 12] width 19 height 19
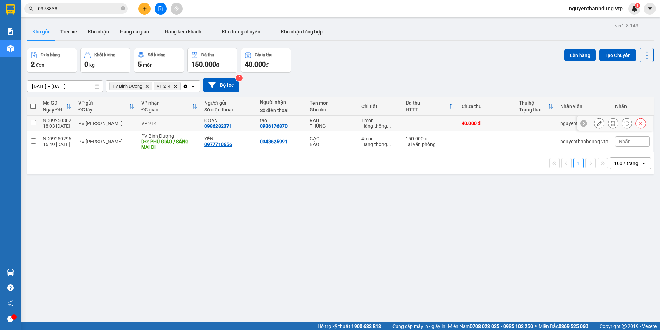
click at [162, 122] on div "VP 214" at bounding box center [169, 123] width 56 height 6
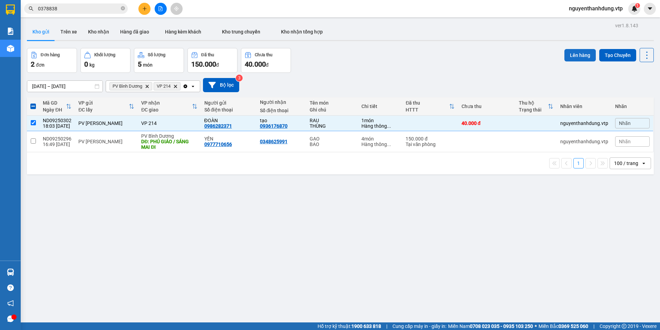
click at [581, 52] on button "Lên hàng" at bounding box center [579, 55] width 31 height 12
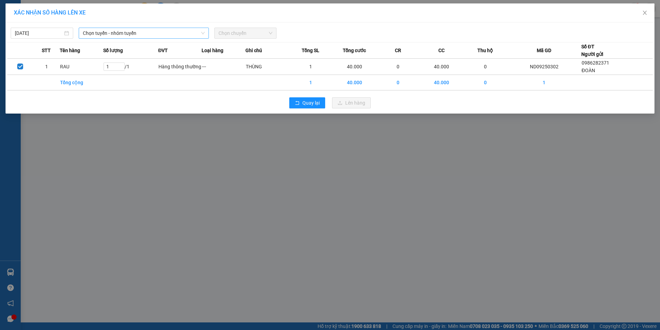
click at [104, 33] on span "Chọn tuyến - nhóm tuyến" at bounding box center [144, 33] width 122 height 10
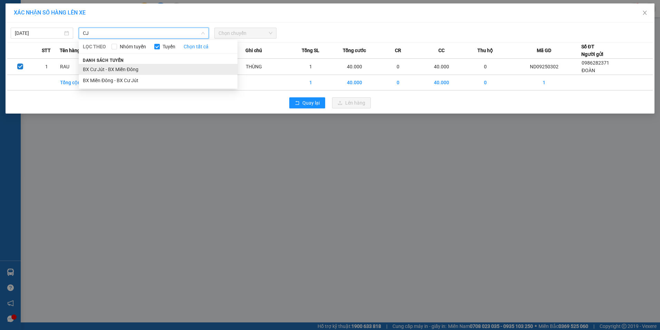
click at [119, 72] on li "BX Cư Jút - BX Miền Đông" at bounding box center [158, 69] width 159 height 11
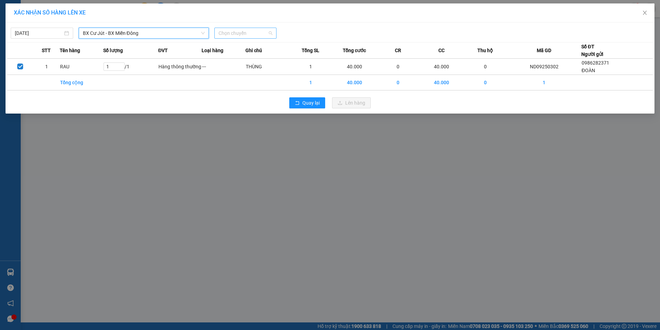
click at [248, 30] on span "Chọn chuyến" at bounding box center [245, 33] width 54 height 10
click at [253, 60] on div "20:30 - 50H-808.27" at bounding box center [245, 58] width 54 height 8
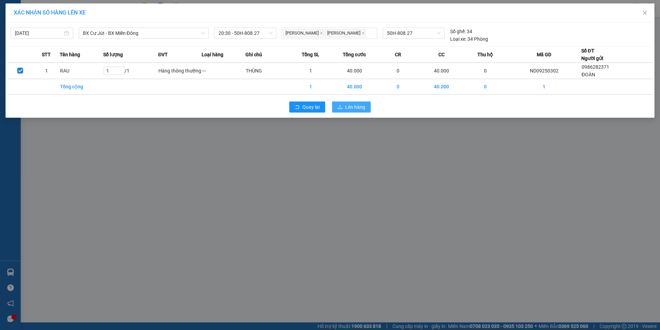
click at [338, 105] on icon "upload" at bounding box center [339, 107] width 5 height 5
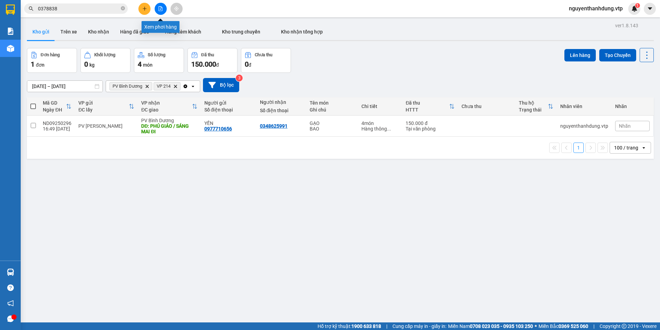
click at [160, 6] on button at bounding box center [161, 9] width 12 height 12
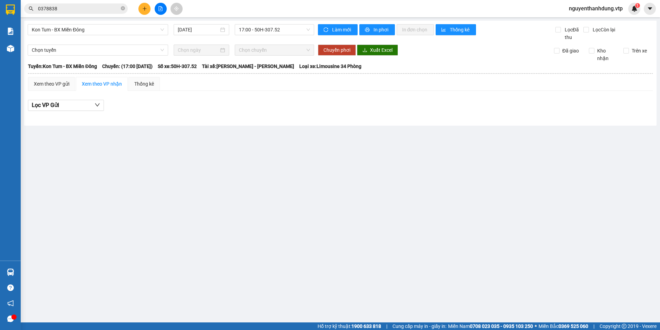
click at [117, 37] on div "Kon Tum - BX Miền Đông [DATE] 17:00 - 50H-307.52" at bounding box center [171, 32] width 287 height 17
click at [122, 34] on span "Kon Tum - BX Miền Đông" at bounding box center [98, 29] width 132 height 10
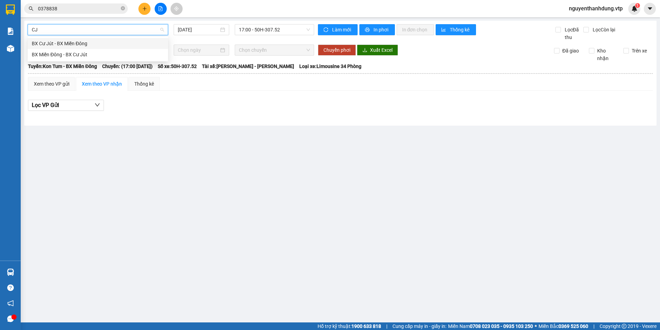
click at [116, 49] on div "BX Cư Jút - BX Miền Đông" at bounding box center [98, 43] width 140 height 11
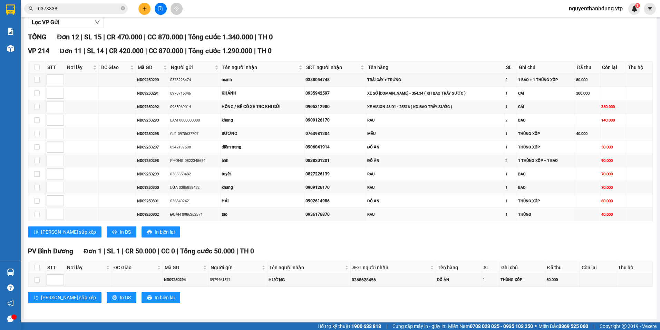
scroll to position [14, 0]
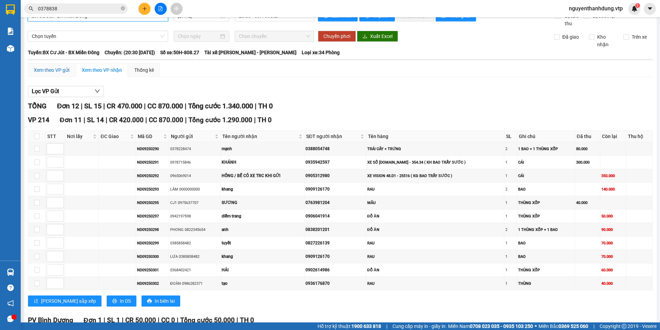
click at [55, 68] on div "Xem theo VP gửi" at bounding box center [52, 70] width 36 height 8
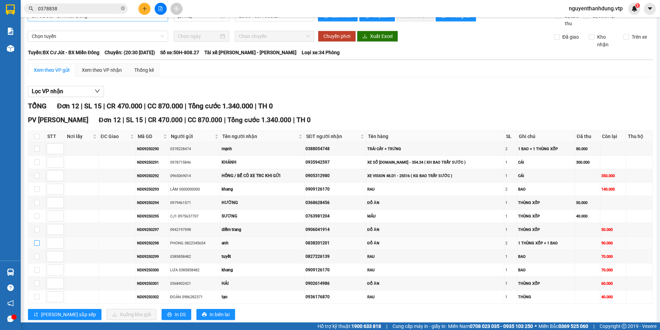
click at [38, 246] on label at bounding box center [37, 243] width 6 height 8
click at [38, 246] on input "checkbox" at bounding box center [37, 243] width 6 height 6
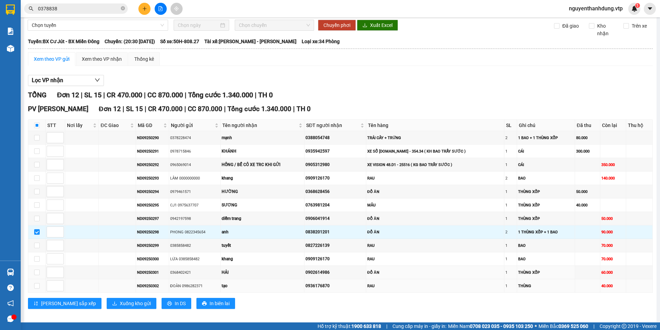
scroll to position [31, 0]
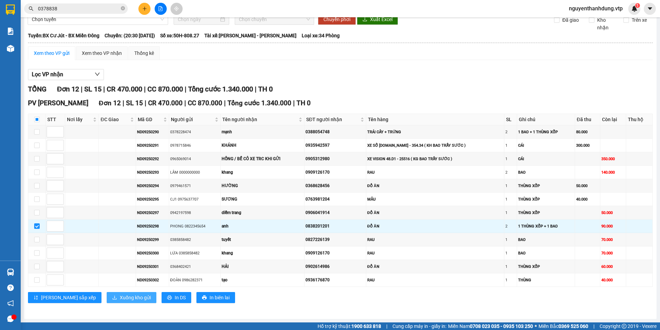
click at [120, 295] on span "Xuống kho gửi" at bounding box center [135, 298] width 31 height 8
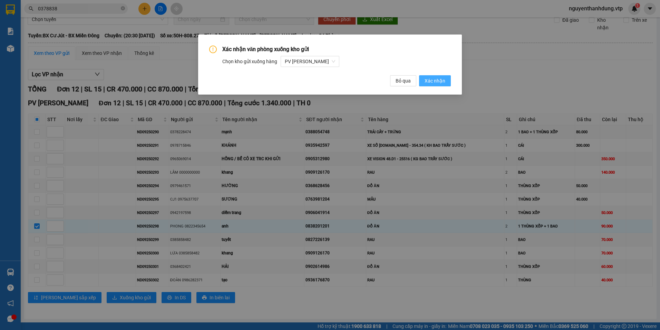
click at [437, 79] on span "Xác nhận" at bounding box center [434, 81] width 21 height 8
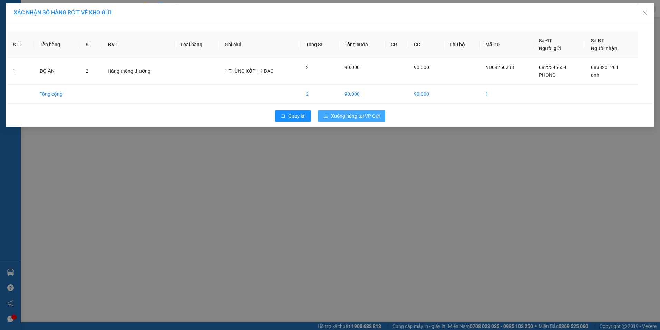
click at [357, 112] on span "Xuống hàng tại VP Gửi" at bounding box center [355, 116] width 49 height 8
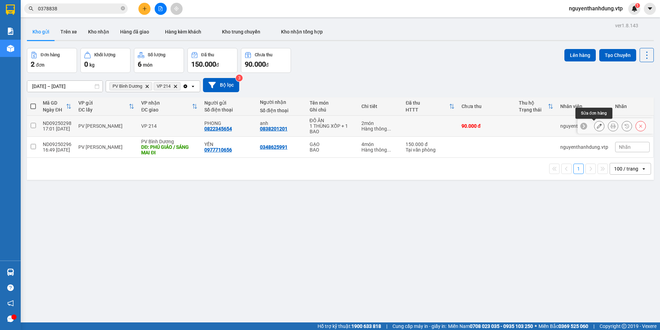
click at [596, 126] on icon at bounding box center [598, 125] width 5 height 5
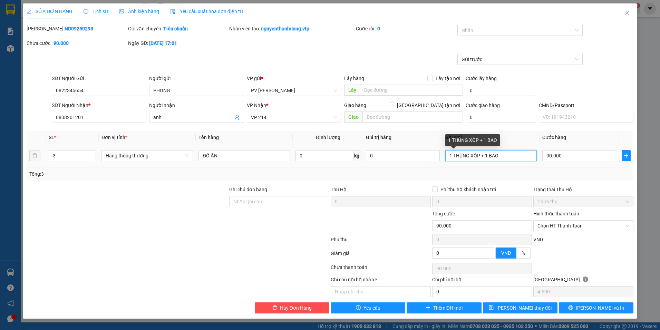
click at [488, 155] on input "1 THÙNG XỐP + 1 BAO" at bounding box center [490, 155] width 91 height 11
click at [566, 155] on input "90.000" at bounding box center [579, 155] width 74 height 11
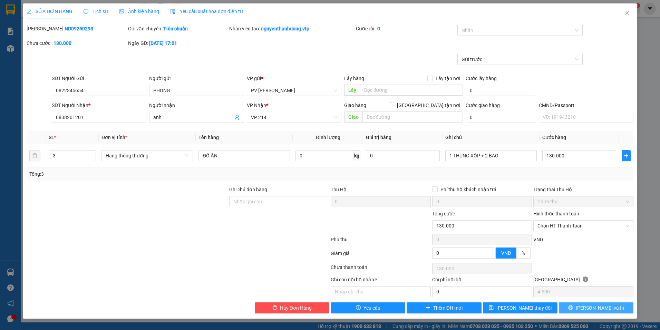
click at [573, 306] on icon "printer" at bounding box center [570, 307] width 5 height 5
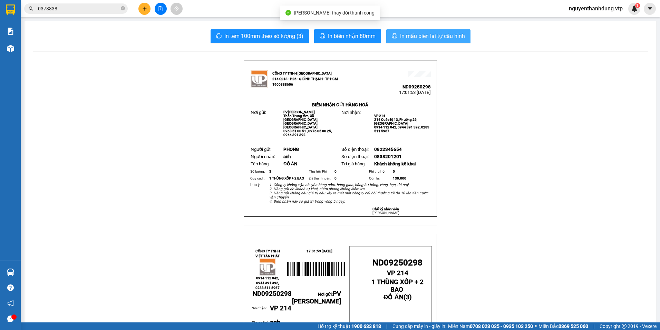
click at [435, 39] on span "In mẫu biên lai tự cấu hình" at bounding box center [432, 36] width 65 height 9
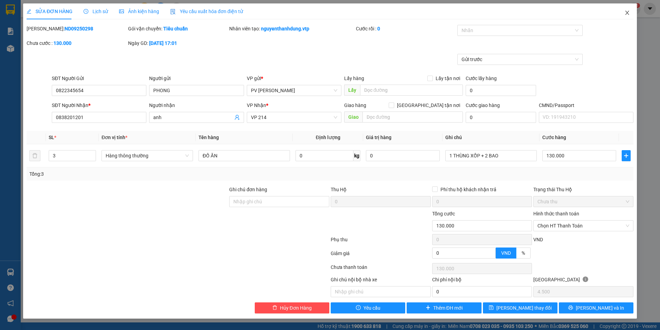
click at [627, 13] on icon "close" at bounding box center [627, 13] width 4 height 4
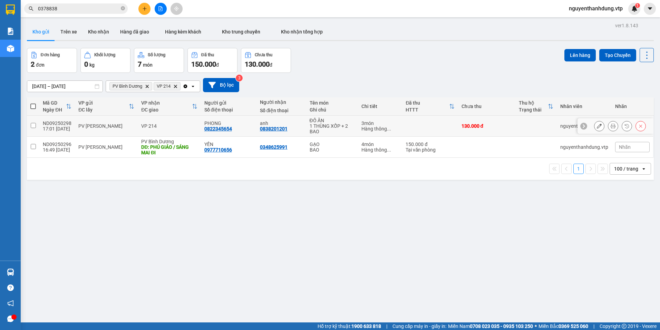
click at [363, 127] on div "Hàng thông ..." at bounding box center [379, 129] width 37 height 6
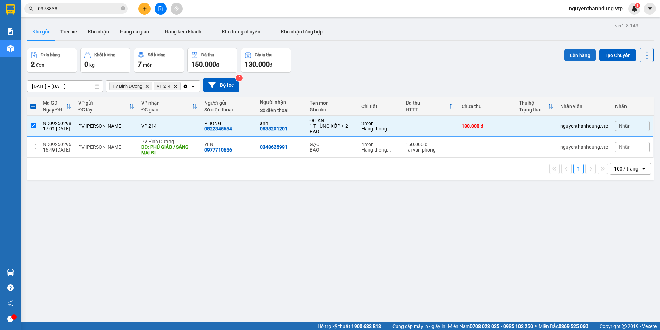
click at [576, 55] on button "Lên hàng" at bounding box center [579, 55] width 31 height 12
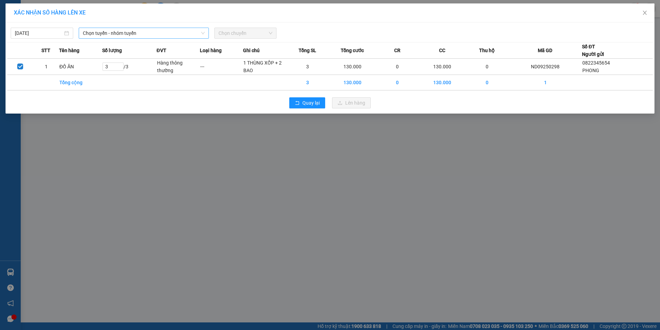
click at [150, 33] on span "Chọn tuyến - nhóm tuyến" at bounding box center [144, 33] width 122 height 10
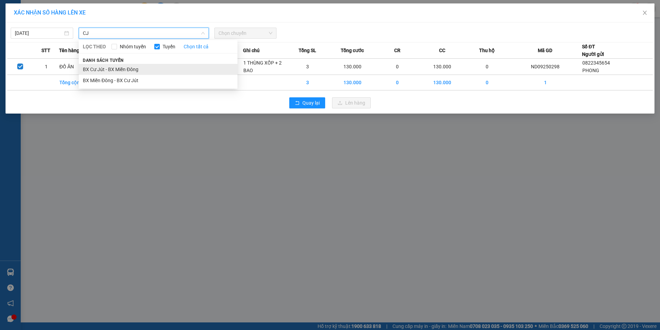
click at [137, 71] on li "BX Cư Jút - BX Miền Đông" at bounding box center [158, 69] width 159 height 11
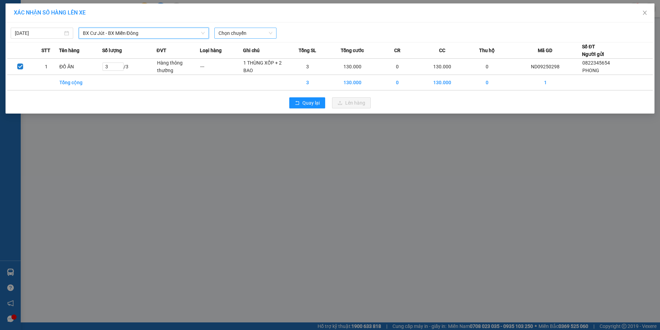
click at [255, 30] on span "Chọn chuyến" at bounding box center [245, 33] width 54 height 10
click at [246, 57] on div "20:30 - 50H-808.27" at bounding box center [245, 58] width 54 height 8
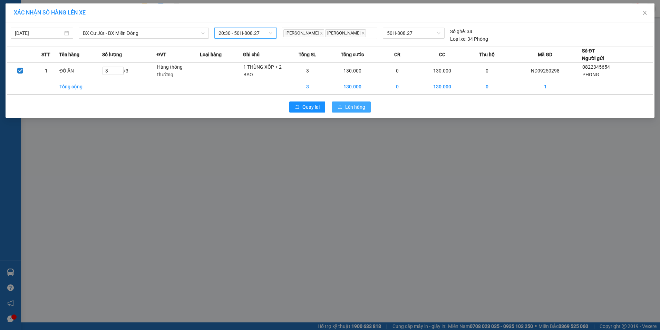
click at [360, 107] on span "Lên hàng" at bounding box center [355, 107] width 20 height 8
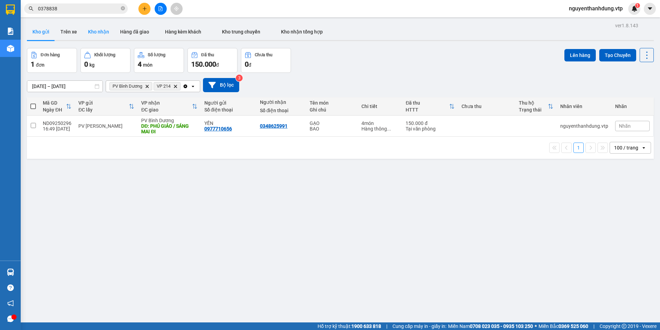
click at [103, 32] on button "Kho nhận" at bounding box center [98, 31] width 32 height 17
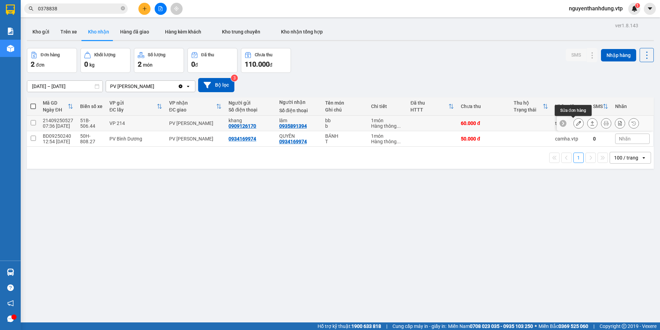
click at [576, 122] on icon at bounding box center [578, 123] width 5 height 5
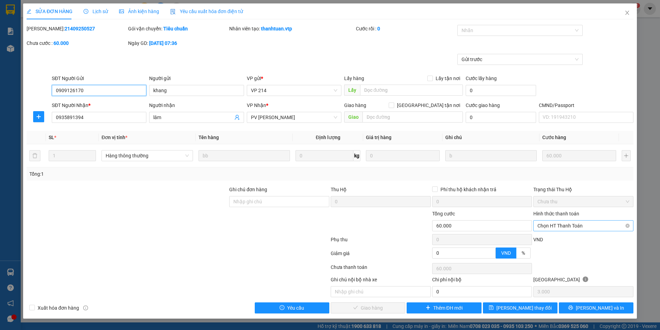
click at [577, 223] on span "Chọn HT Thanh Toán" at bounding box center [583, 225] width 92 height 10
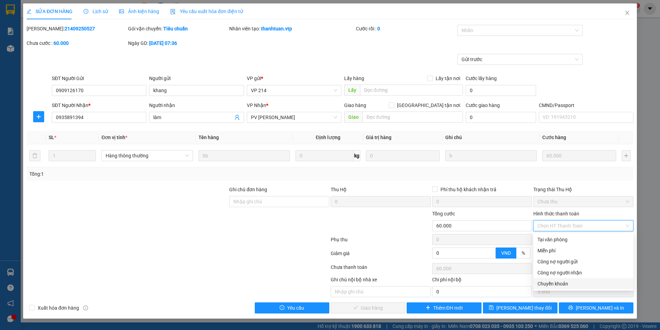
click at [554, 281] on div "Chuyển khoản" at bounding box center [583, 284] width 92 height 8
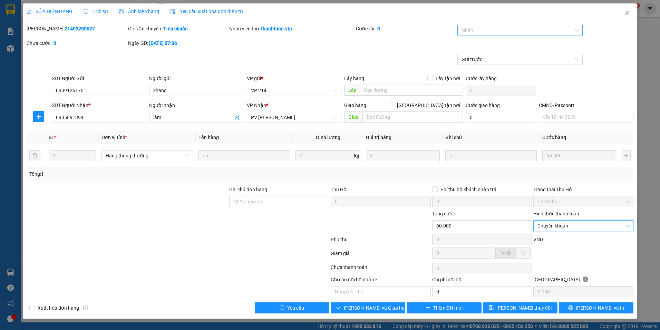
click at [527, 26] on div at bounding box center [516, 30] width 115 height 8
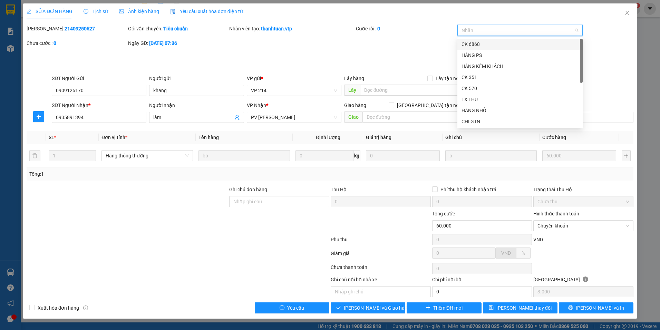
click at [503, 46] on div "CK 6868" at bounding box center [519, 44] width 117 height 8
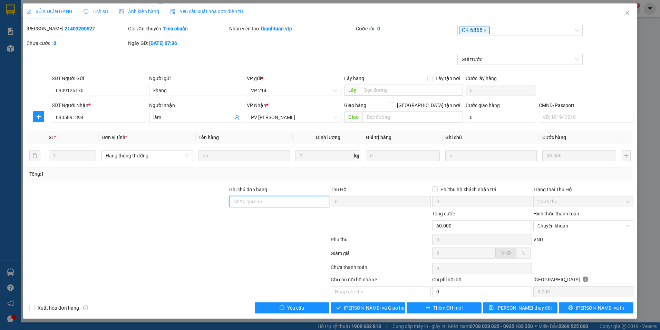
click at [293, 200] on input "Ghi chú đơn hàng" at bounding box center [279, 201] width 100 height 11
click at [359, 308] on span "[PERSON_NAME] và Giao hàng" at bounding box center [377, 308] width 66 height 8
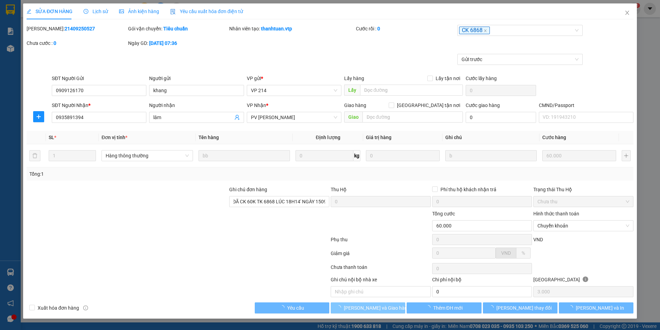
scroll to position [0, 0]
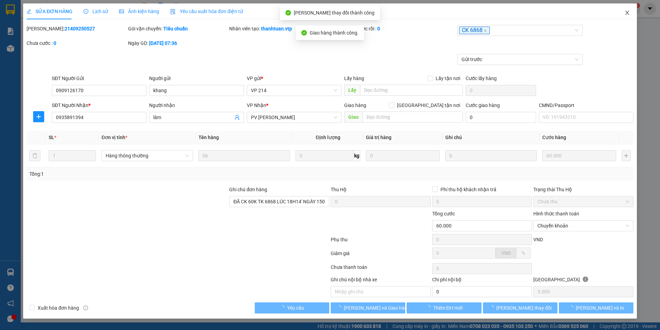
click at [629, 13] on icon "close" at bounding box center [627, 13] width 6 height 6
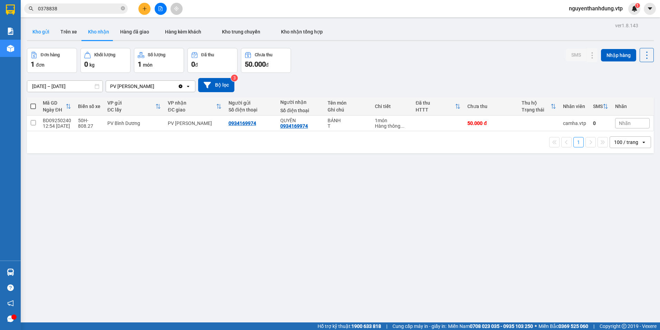
click at [35, 31] on button "Kho gửi" at bounding box center [41, 31] width 28 height 17
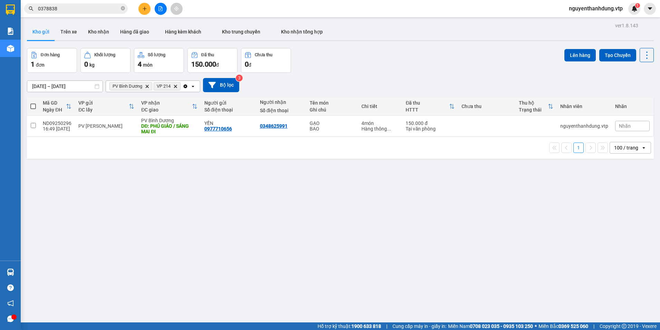
click at [145, 7] on icon "plus" at bounding box center [144, 8] width 5 height 5
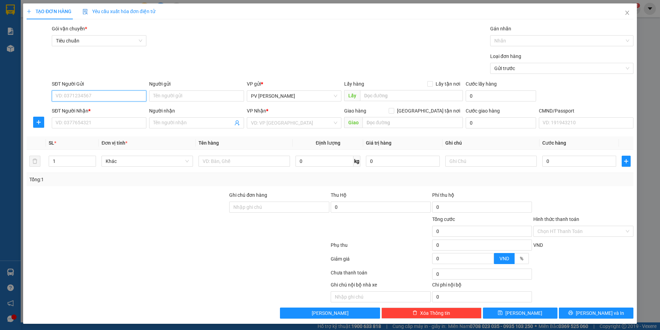
click at [133, 98] on input "SĐT Người Gửi" at bounding box center [99, 95] width 95 height 11
click at [116, 125] on input "SĐT Người Nhận *" at bounding box center [99, 122] width 95 height 11
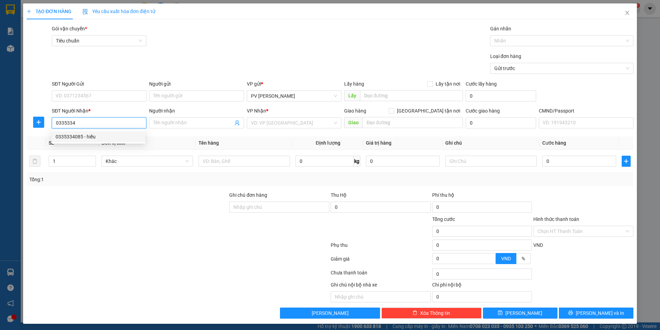
click at [100, 135] on div "0335334085 - hiếu" at bounding box center [99, 137] width 86 height 8
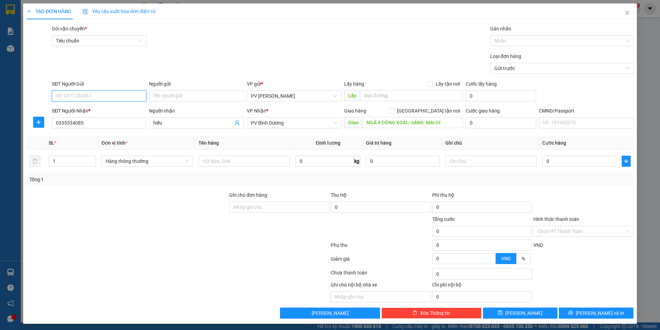
click at [108, 96] on input "SĐT Người Gửi" at bounding box center [99, 95] width 95 height 11
click at [103, 99] on input "SĐT Người Gửi" at bounding box center [99, 95] width 95 height 11
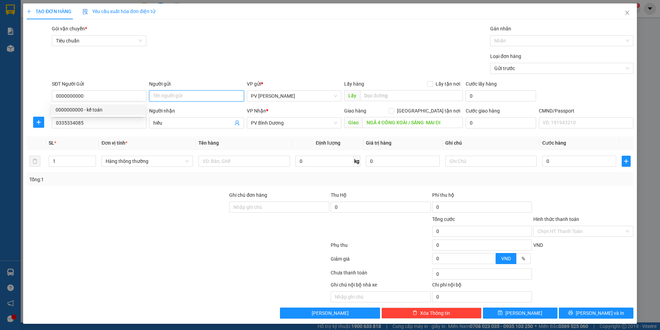
click at [179, 97] on input "Người gửi" at bounding box center [196, 95] width 95 height 11
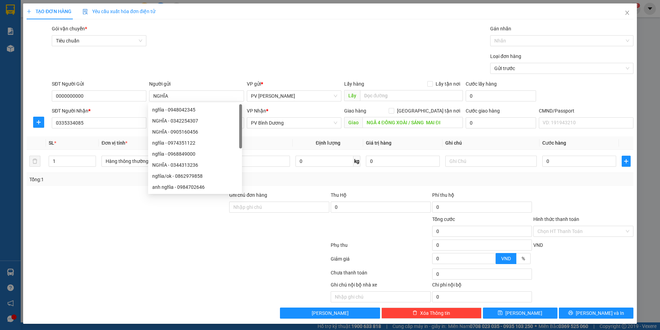
click at [365, 188] on div "Transit Pickup Surcharge Ids Transit Deliver Surcharge Ids Transit Deliver Surc…" at bounding box center [330, 172] width 606 height 294
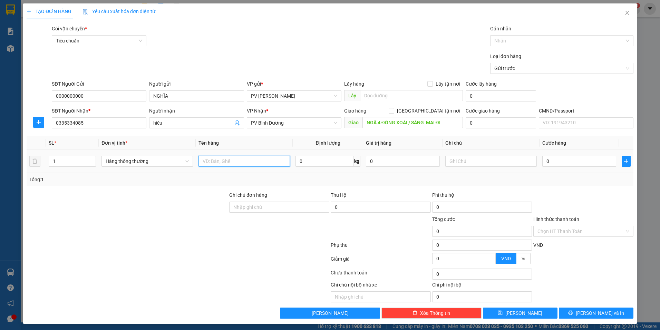
click at [254, 161] on input "text" at bounding box center [243, 161] width 91 height 11
click at [461, 160] on input "text" at bounding box center [490, 161] width 91 height 11
click at [583, 159] on input "0" at bounding box center [579, 161] width 74 height 11
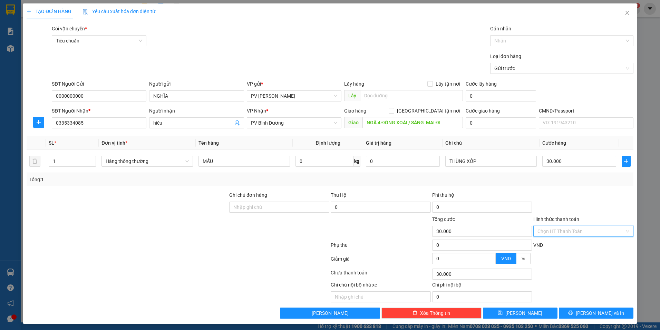
click at [599, 234] on input "Hình thức thanh toán" at bounding box center [580, 231] width 87 height 10
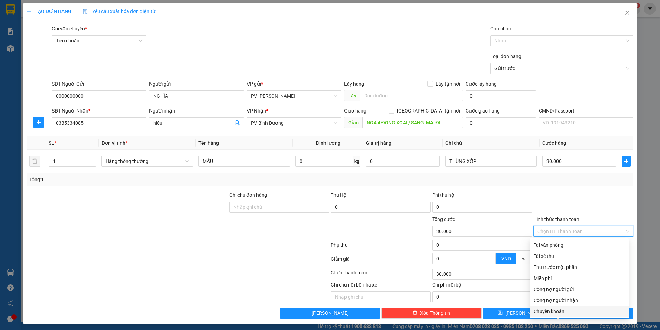
click at [547, 310] on div "Chuyển khoản" at bounding box center [578, 311] width 91 height 8
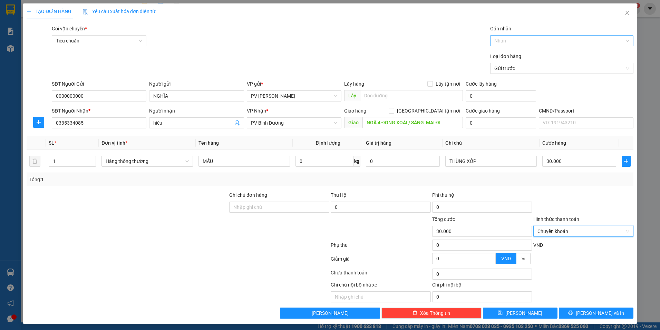
click at [537, 39] on div at bounding box center [558, 41] width 133 height 8
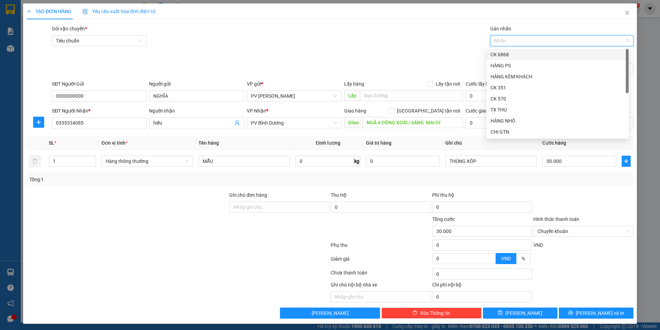
click at [521, 52] on div "CK 6868" at bounding box center [557, 55] width 134 height 8
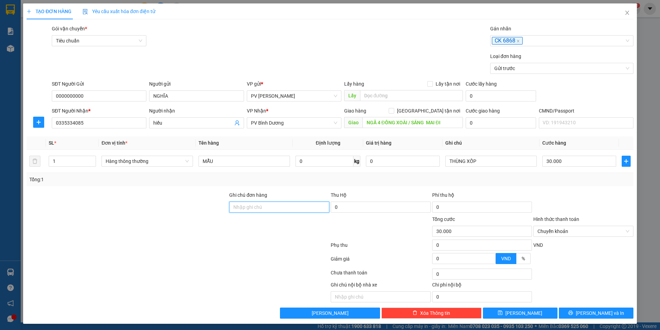
click at [249, 204] on input "Ghi chú đơn hàng" at bounding box center [279, 206] width 100 height 11
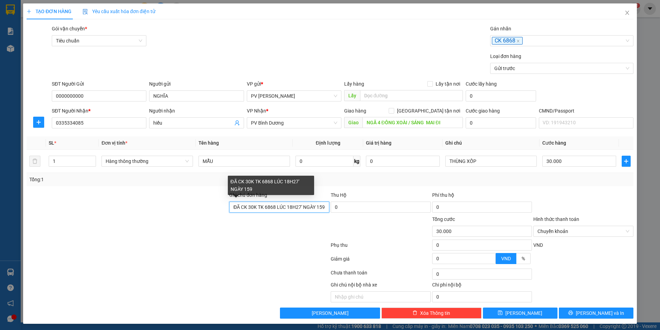
click at [320, 205] on input "ĐÃ CK 30K TK 6868 LÚC 18H27' NGÀY 159" at bounding box center [279, 206] width 100 height 11
click at [319, 206] on input "ĐÃ CK 30K TK 6868 LÚC 18H27' NGÀY 159" at bounding box center [279, 206] width 100 height 11
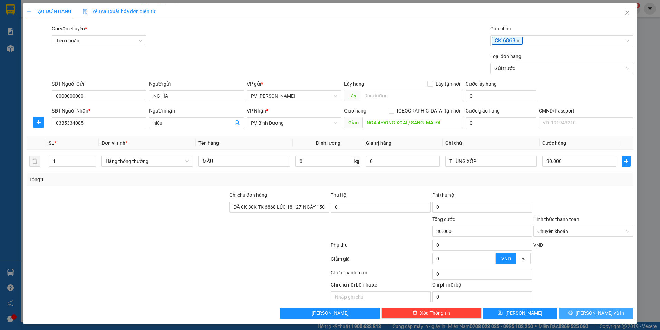
click at [566, 311] on button "[PERSON_NAME] và In" at bounding box center [595, 312] width 75 height 11
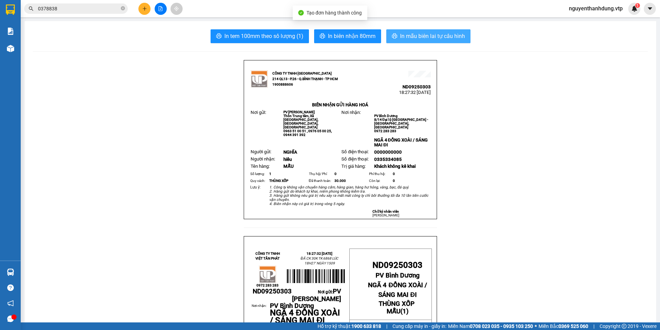
click at [412, 33] on span "In mẫu biên lai tự cấu hình" at bounding box center [432, 36] width 65 height 9
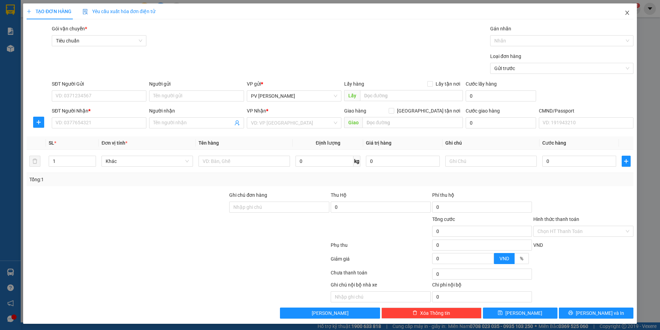
click at [625, 10] on span "Close" at bounding box center [626, 12] width 19 height 19
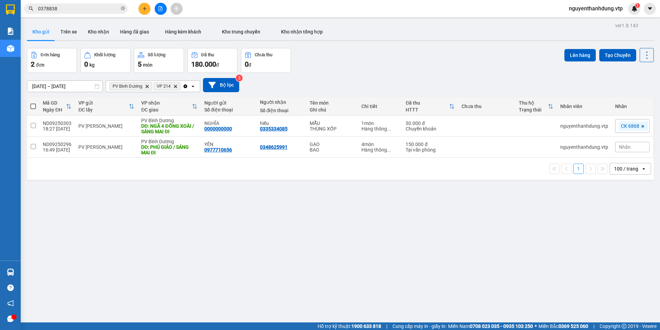
click at [29, 105] on th at bounding box center [33, 106] width 12 height 18
click at [39, 108] on th at bounding box center [33, 106] width 12 height 18
click at [31, 105] on span at bounding box center [33, 106] width 6 height 6
click at [33, 103] on input "checkbox" at bounding box center [33, 103] width 0 height 0
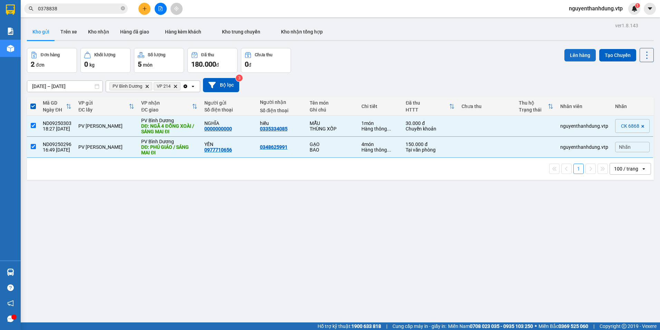
click at [573, 58] on button "Lên hàng" at bounding box center [579, 55] width 31 height 12
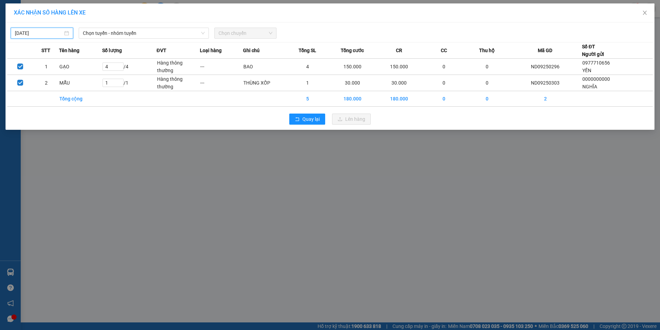
click at [46, 33] on input "[DATE]" at bounding box center [39, 33] width 48 height 8
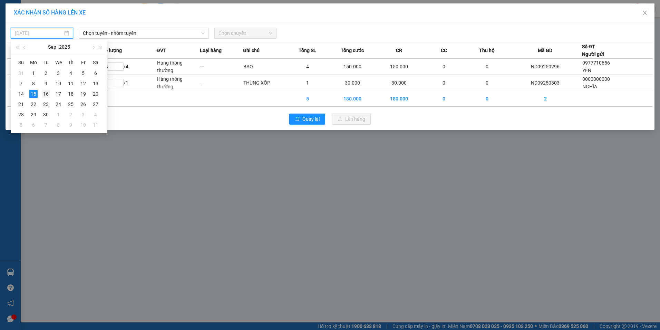
click at [44, 94] on div "16" at bounding box center [46, 94] width 8 height 8
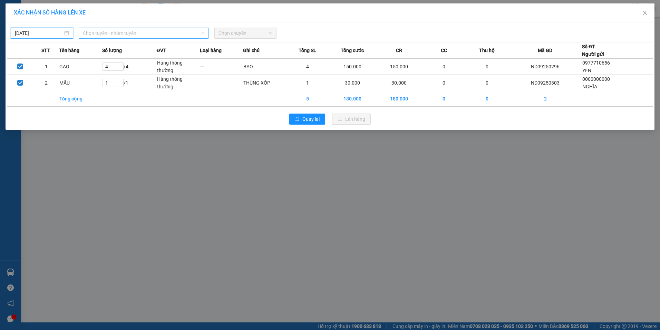
click at [132, 33] on span "Chọn tuyến - nhóm tuyến" at bounding box center [144, 33] width 122 height 10
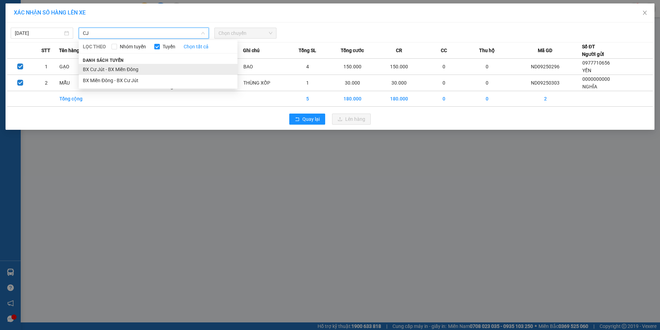
click at [111, 69] on li "BX Cư Jút - BX Miền Đông" at bounding box center [158, 69] width 159 height 11
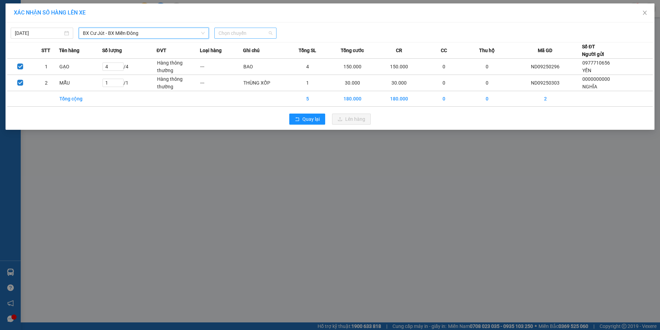
click at [227, 29] on span "Chọn chuyến" at bounding box center [245, 33] width 54 height 10
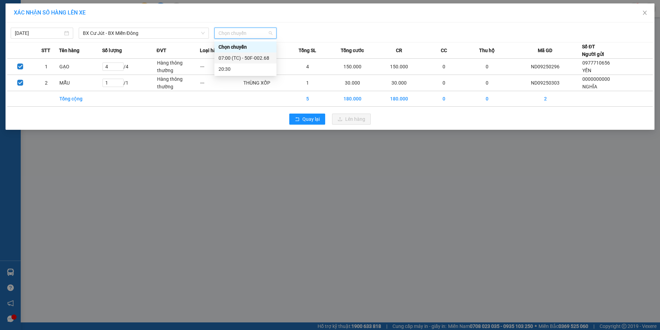
click at [255, 58] on div "07:00 (TC) - 50F-002.68" at bounding box center [245, 58] width 54 height 8
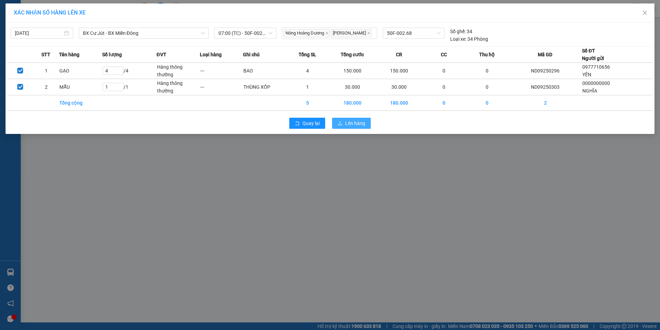
click at [356, 123] on span "Lên hàng" at bounding box center [355, 123] width 20 height 8
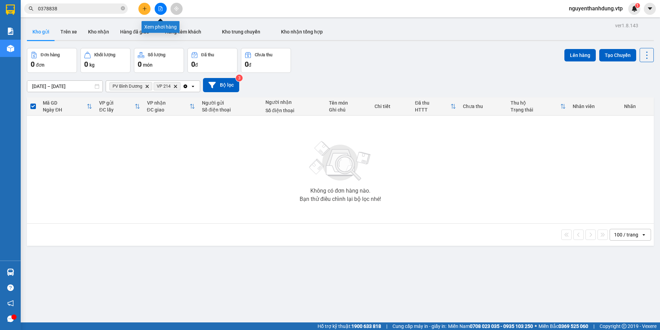
click at [158, 8] on icon "file-add" at bounding box center [160, 8] width 5 height 5
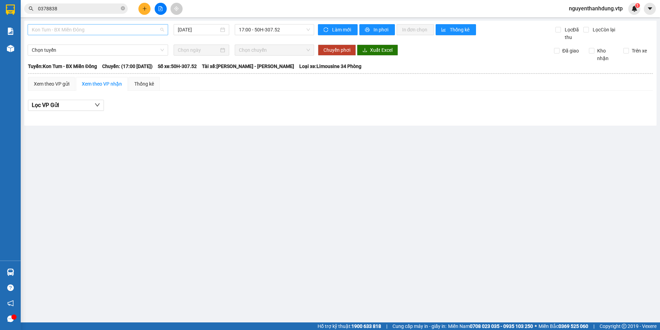
click at [98, 28] on span "Kon Tum - BX Miền Đông" at bounding box center [98, 29] width 132 height 10
click at [92, 41] on div "BX Cư Jút - BX Miền Đông" at bounding box center [98, 44] width 132 height 8
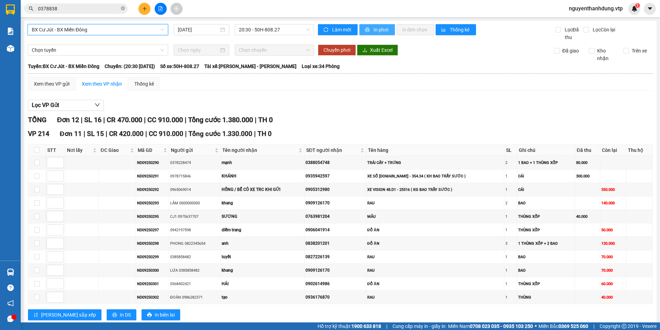
click at [374, 30] on span "In phơi" at bounding box center [381, 30] width 16 height 8
